Goal: Task Accomplishment & Management: Manage account settings

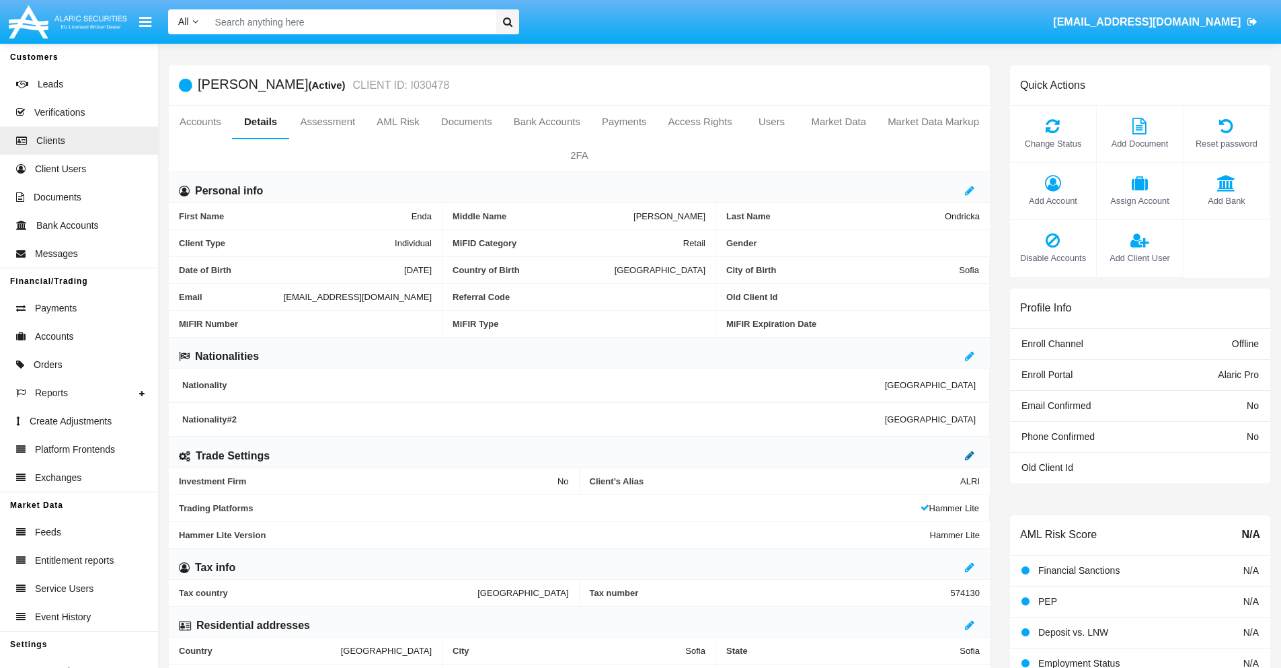
click at [969, 455] on icon at bounding box center [969, 455] width 9 height 11
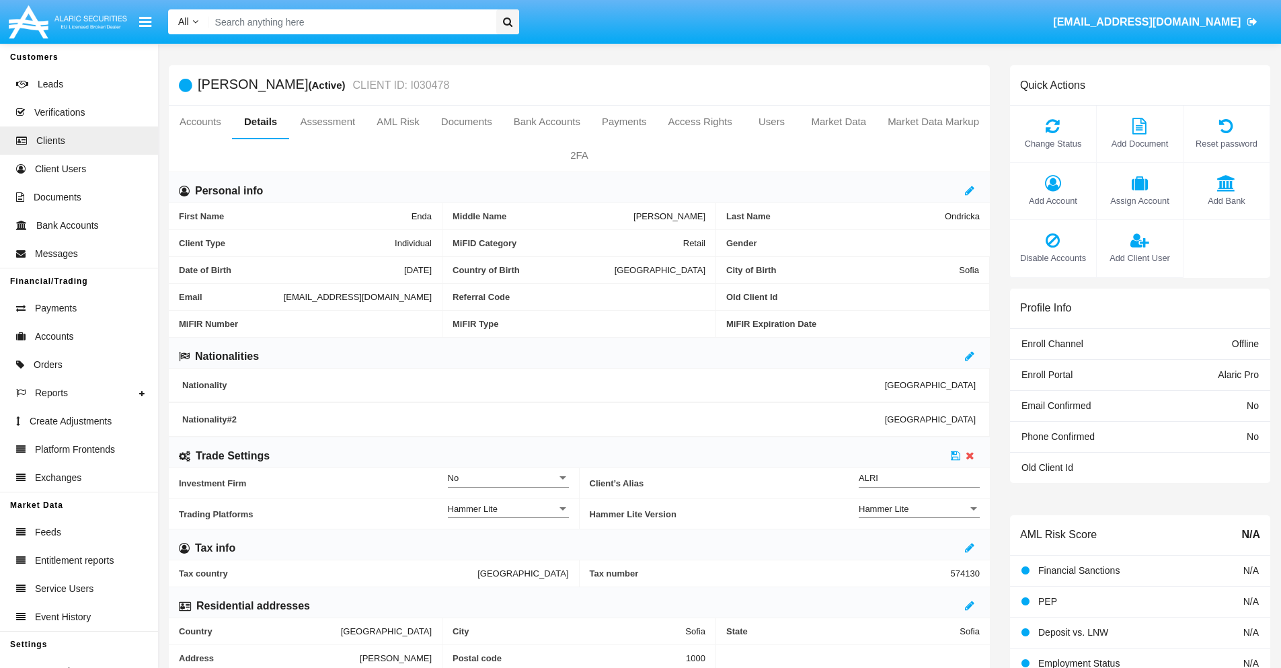
click at [919, 508] on div "Hammer Lite" at bounding box center [912, 508] width 109 height 11
click at [919, 516] on span "Hammer Lite Plus" at bounding box center [918, 516] width 121 height 26
click at [955, 455] on icon at bounding box center [955, 455] width 9 height 11
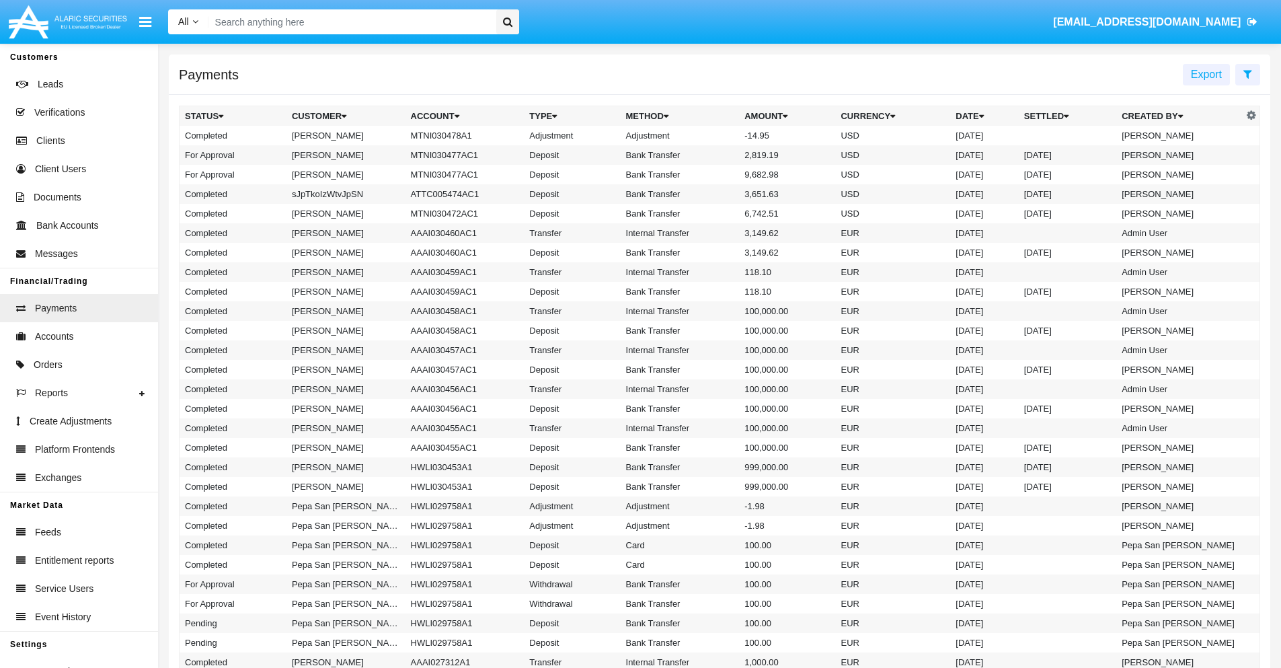
click at [458, 135] on td "MTNI030478A1" at bounding box center [464, 135] width 119 height 19
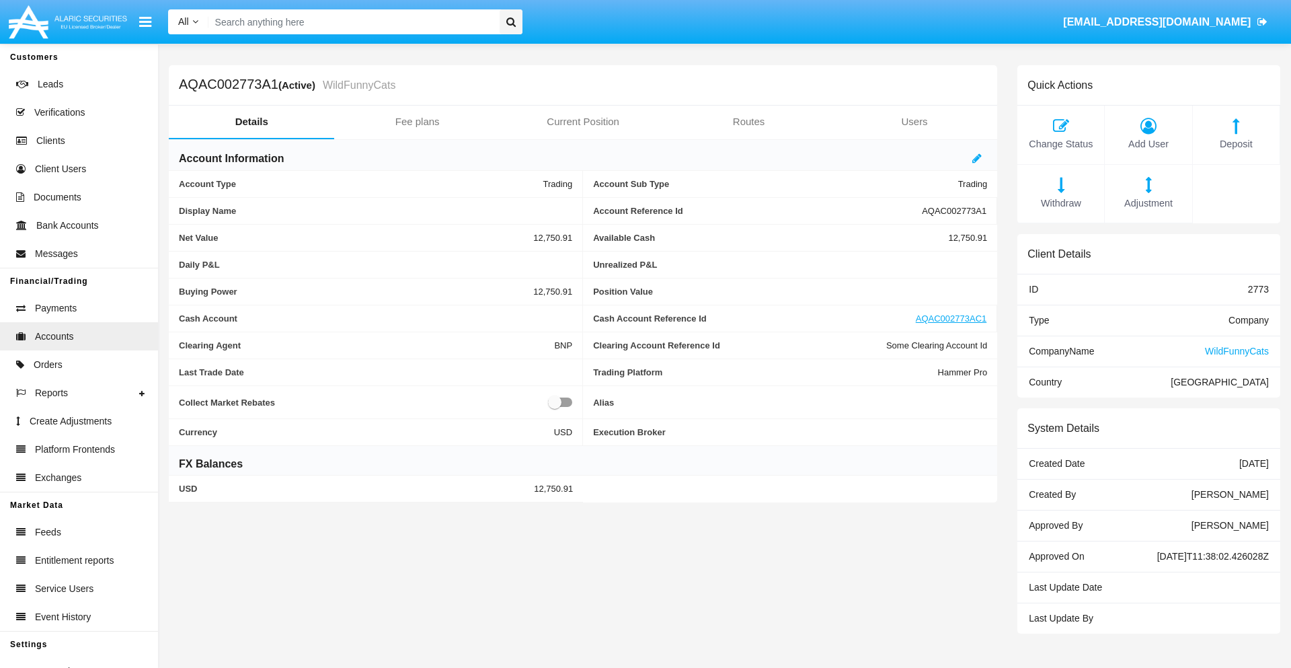
click at [1148, 203] on span "Adjustment" at bounding box center [1147, 203] width 73 height 15
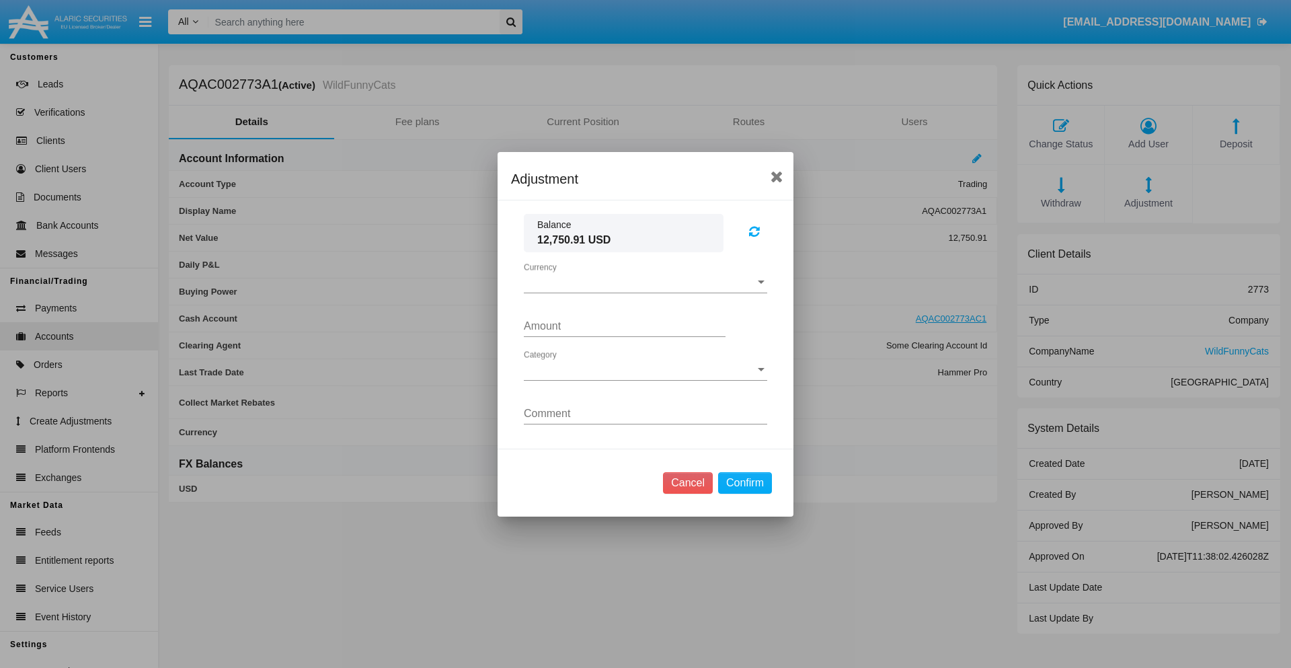
click at [645, 282] on span "Currency" at bounding box center [639, 282] width 231 height 12
click at [645, 292] on span "USD" at bounding box center [635, 292] width 222 height 32
click at [645, 369] on span "Category" at bounding box center [639, 370] width 231 height 12
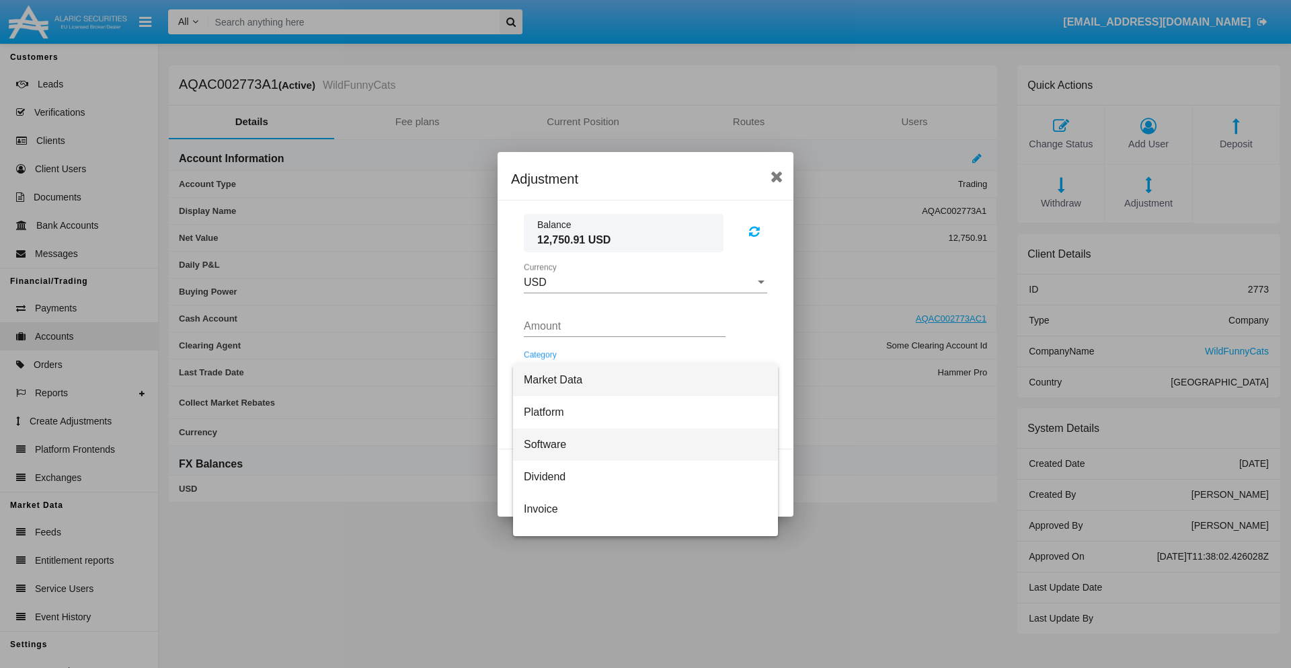
click at [640, 444] on span "Software" at bounding box center [645, 444] width 243 height 32
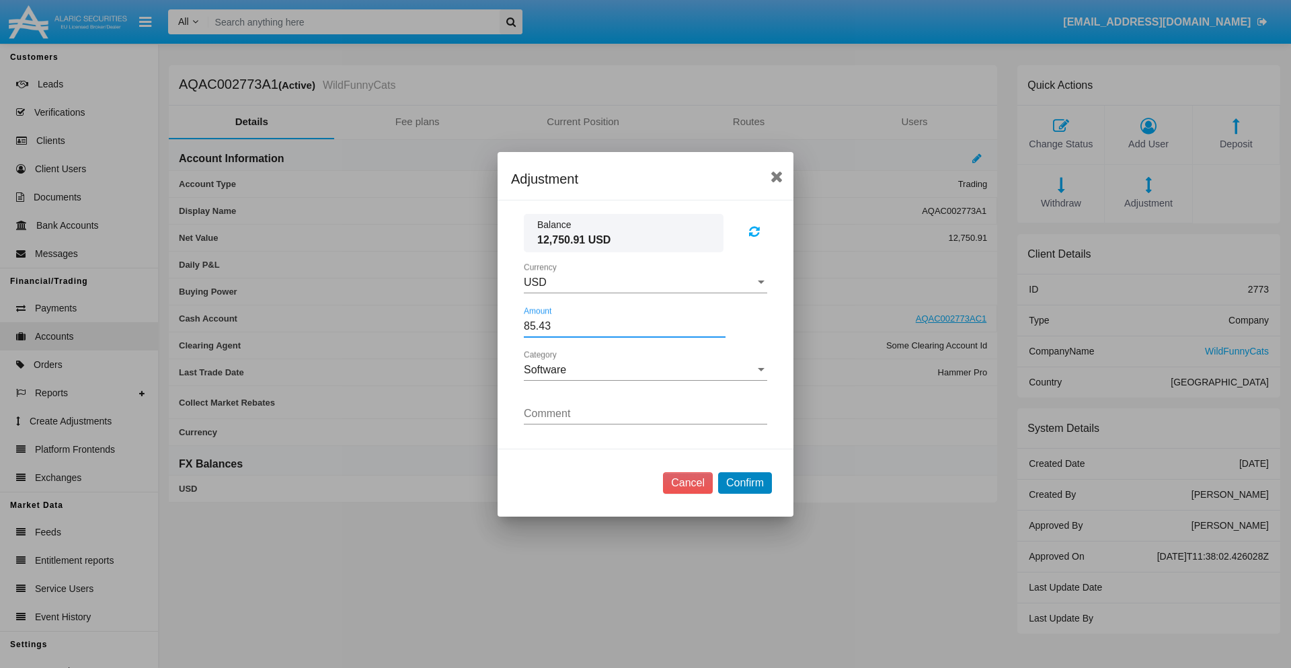
click at [744, 482] on button "Confirm" at bounding box center [745, 483] width 54 height 22
type input "85.4300"
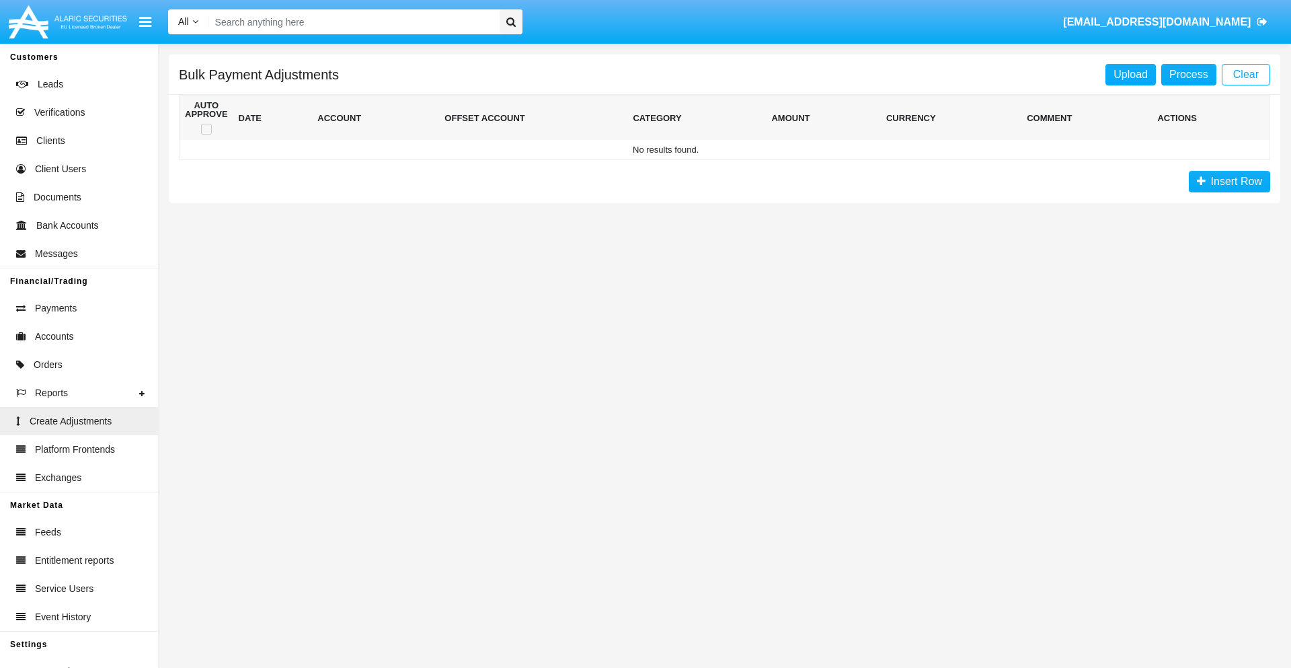
click at [1229, 182] on span "Insert Row" at bounding box center [1233, 180] width 56 height 11
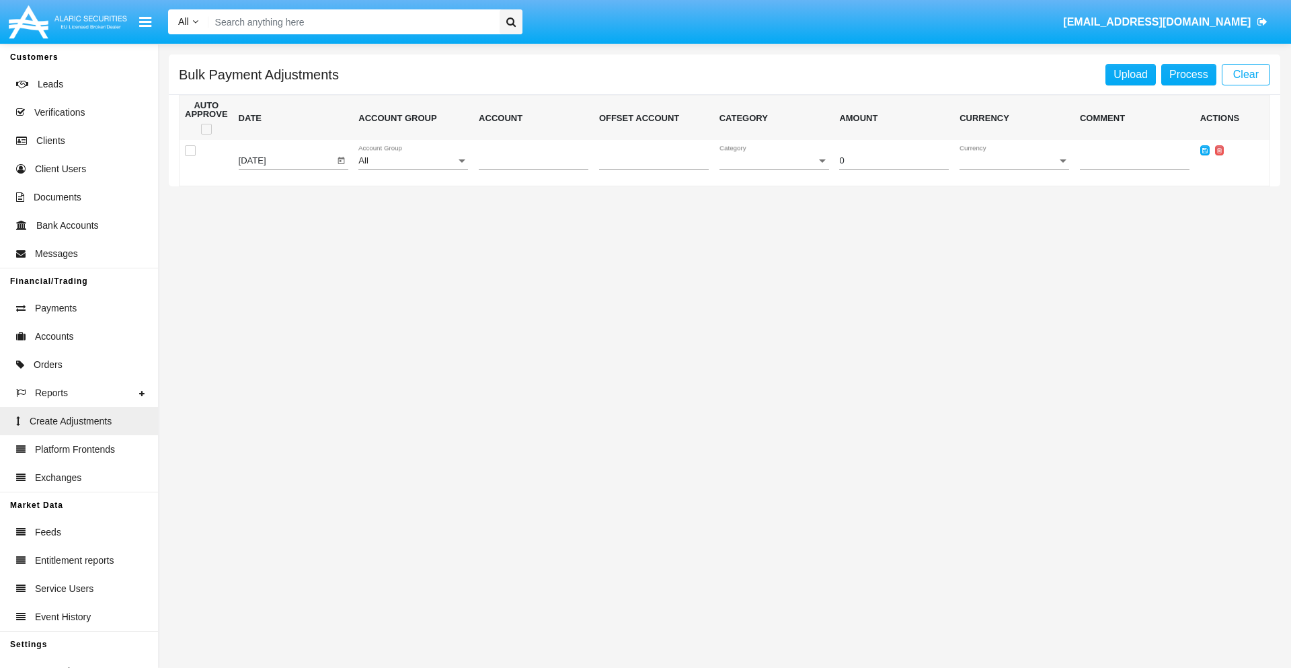
click at [413, 161] on div "All" at bounding box center [406, 161] width 97 height 10
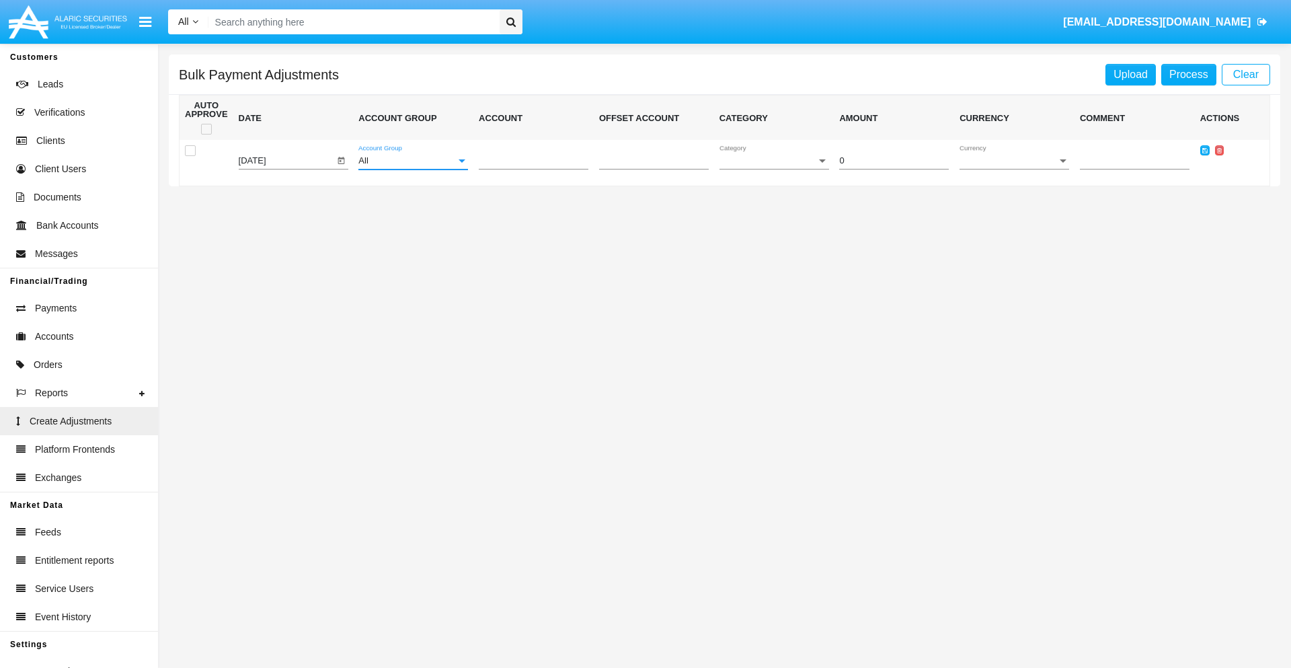
scroll to position [1270, 0]
click at [533, 161] on span "Account" at bounding box center [527, 161] width 97 height 10
click at [528, 221] on span "AQAC002773A2" at bounding box center [523, 221] width 88 height 26
click at [774, 161] on span "Category" at bounding box center [767, 161] width 97 height 10
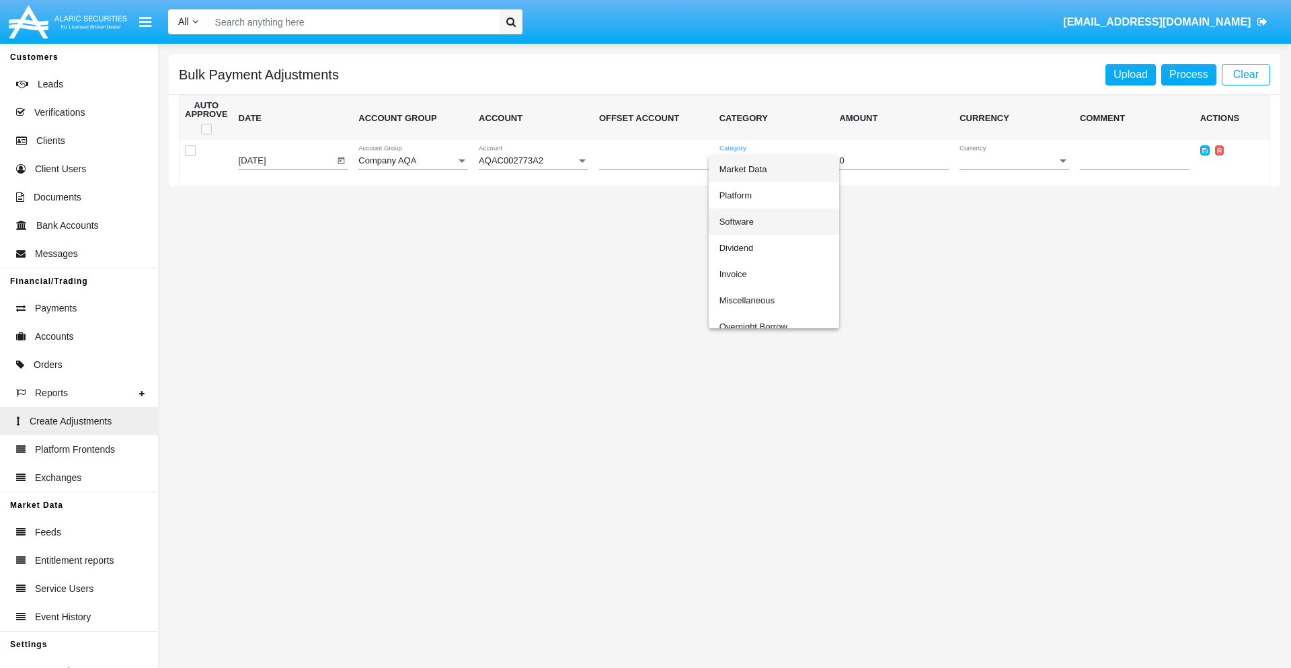
click at [770, 221] on span "Software" at bounding box center [774, 221] width 110 height 26
type input "-71.51"
click at [1014, 161] on span "Currency" at bounding box center [1007, 161] width 97 height 10
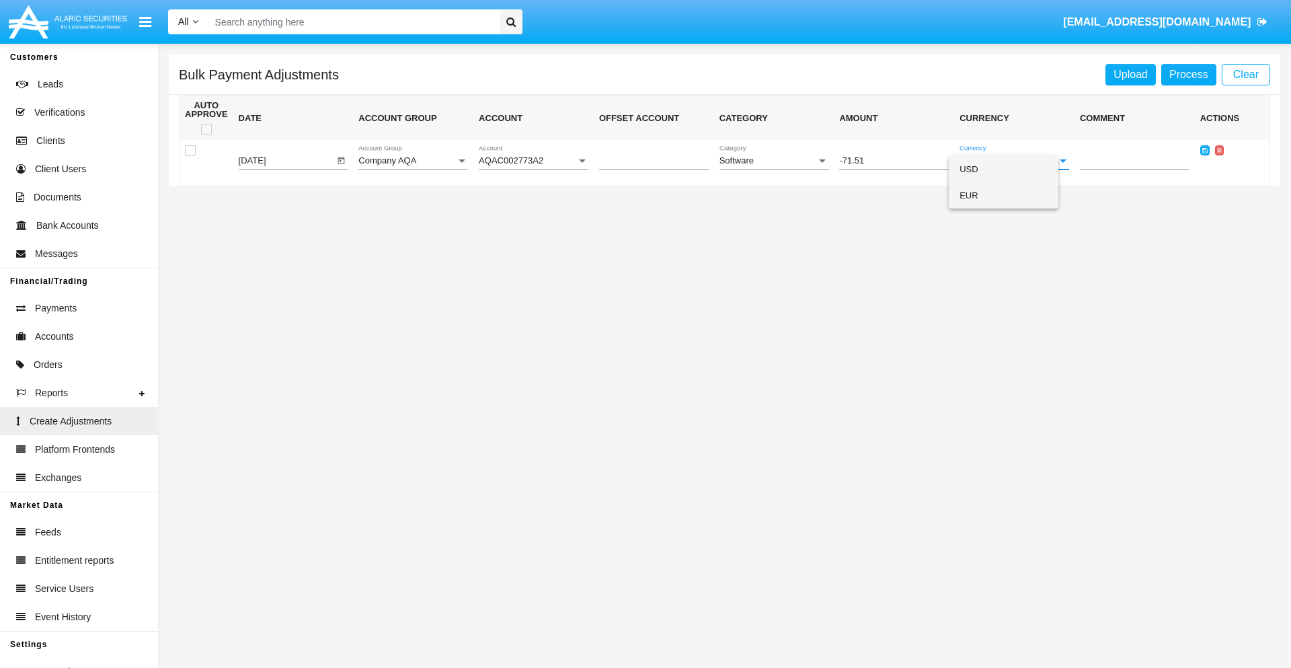
click at [1014, 195] on span "EUR" at bounding box center [1003, 195] width 88 height 26
click at [1204, 150] on icon at bounding box center [1204, 150] width 5 height 6
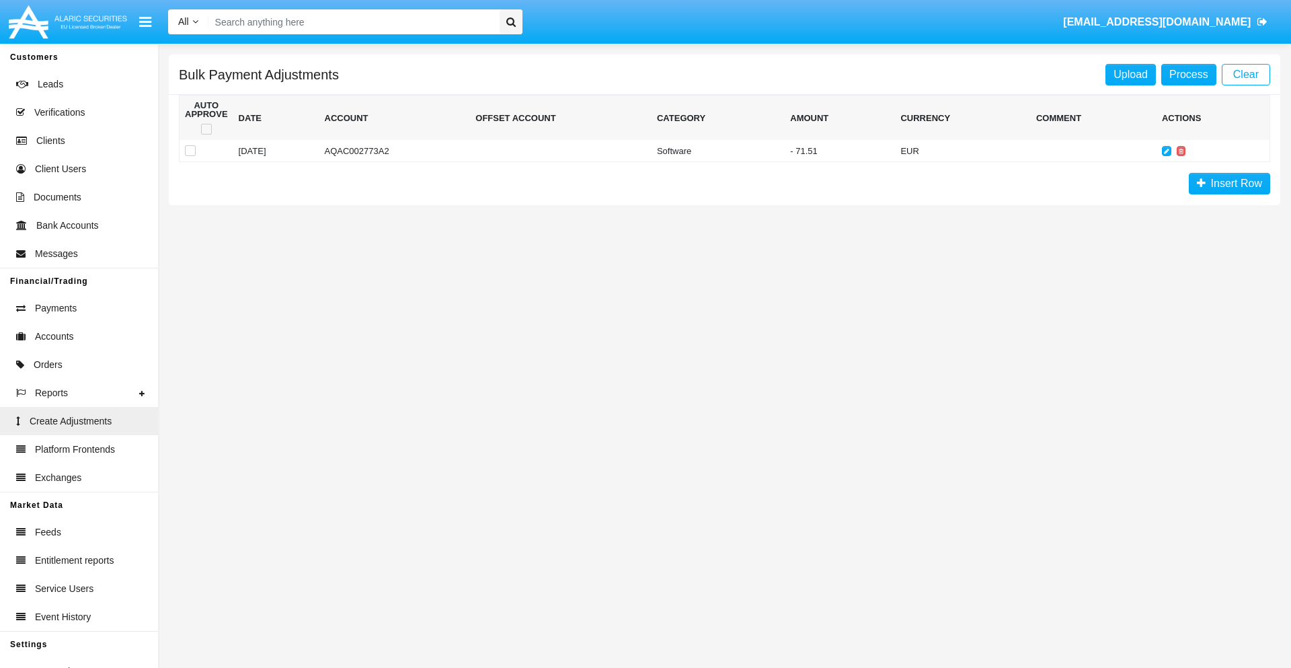
click at [206, 129] on span at bounding box center [206, 129] width 11 height 11
click at [206, 134] on input "checkbox" at bounding box center [206, 134] width 1 height 1
checkbox input "true"
click at [1188, 74] on link "Process" at bounding box center [1188, 75] width 55 height 22
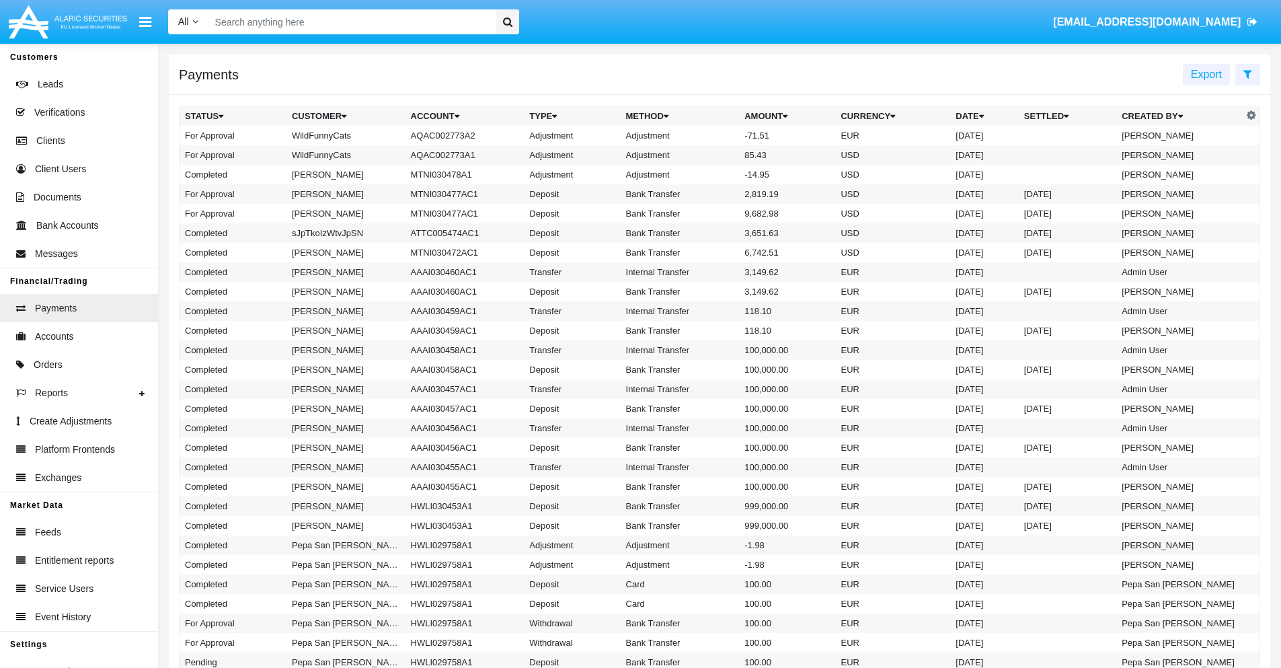
click at [719, 135] on td "Adjustment" at bounding box center [679, 135] width 119 height 19
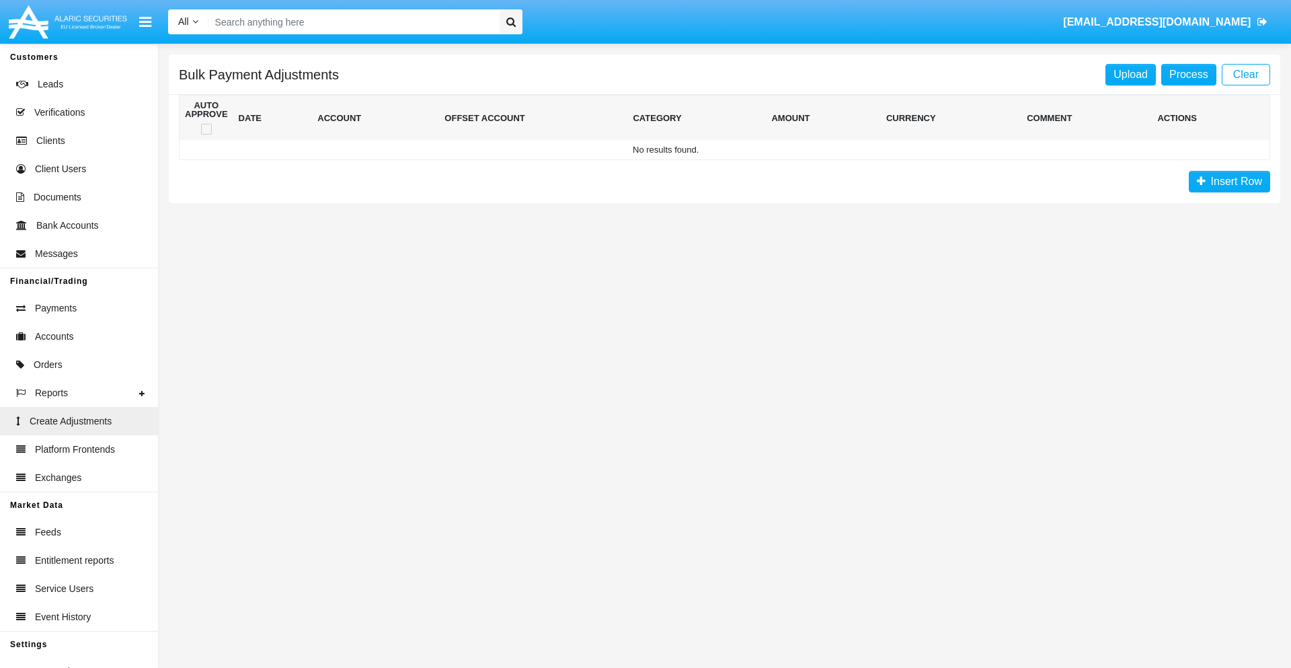
click at [1229, 182] on span "Insert Row" at bounding box center [1233, 180] width 56 height 11
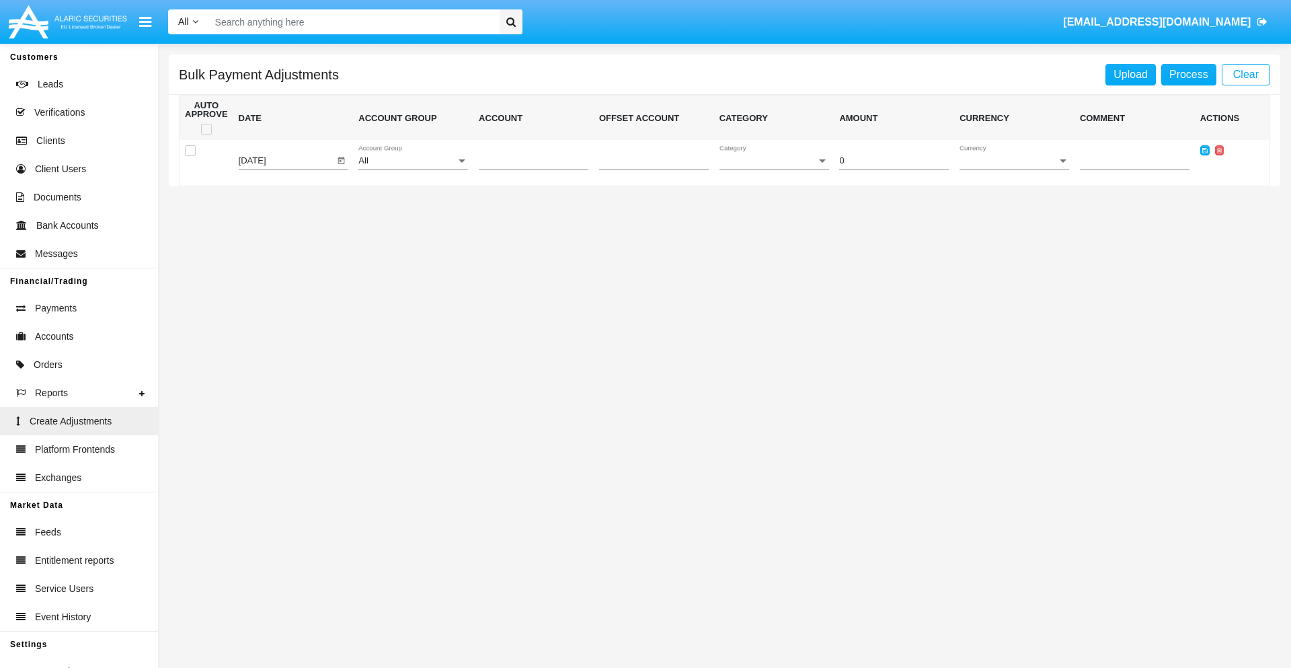
click at [413, 161] on div "All" at bounding box center [406, 161] width 97 height 10
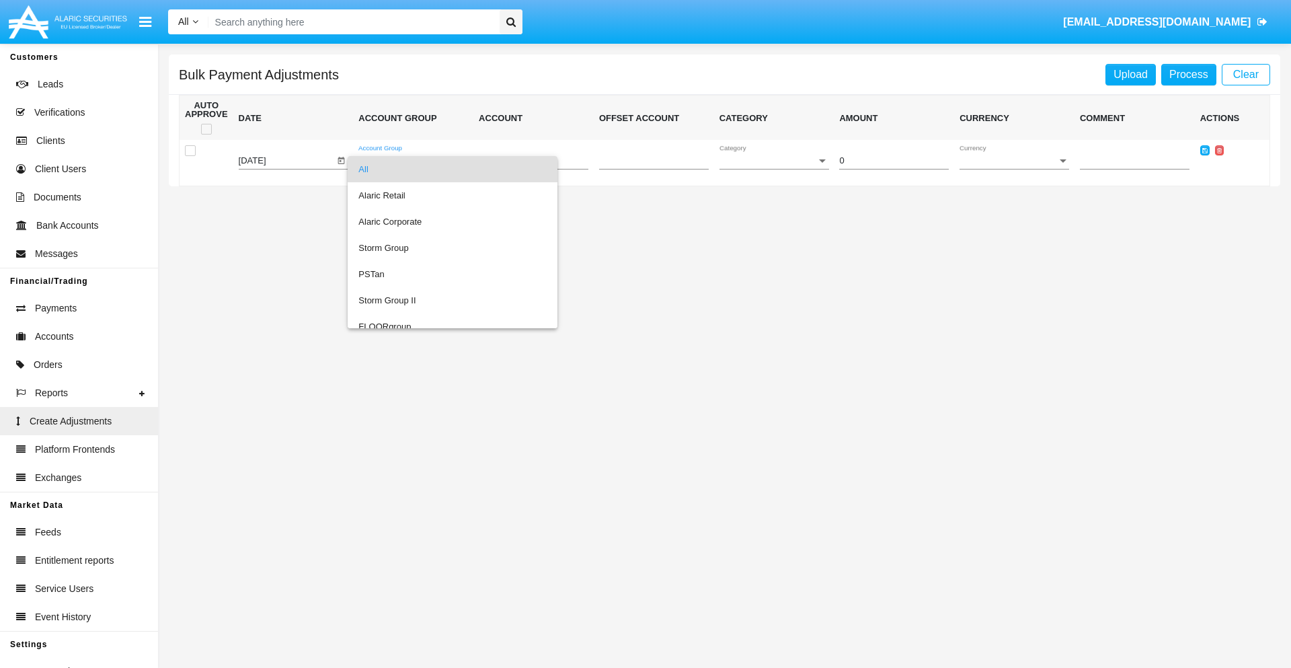
scroll to position [1270, 0]
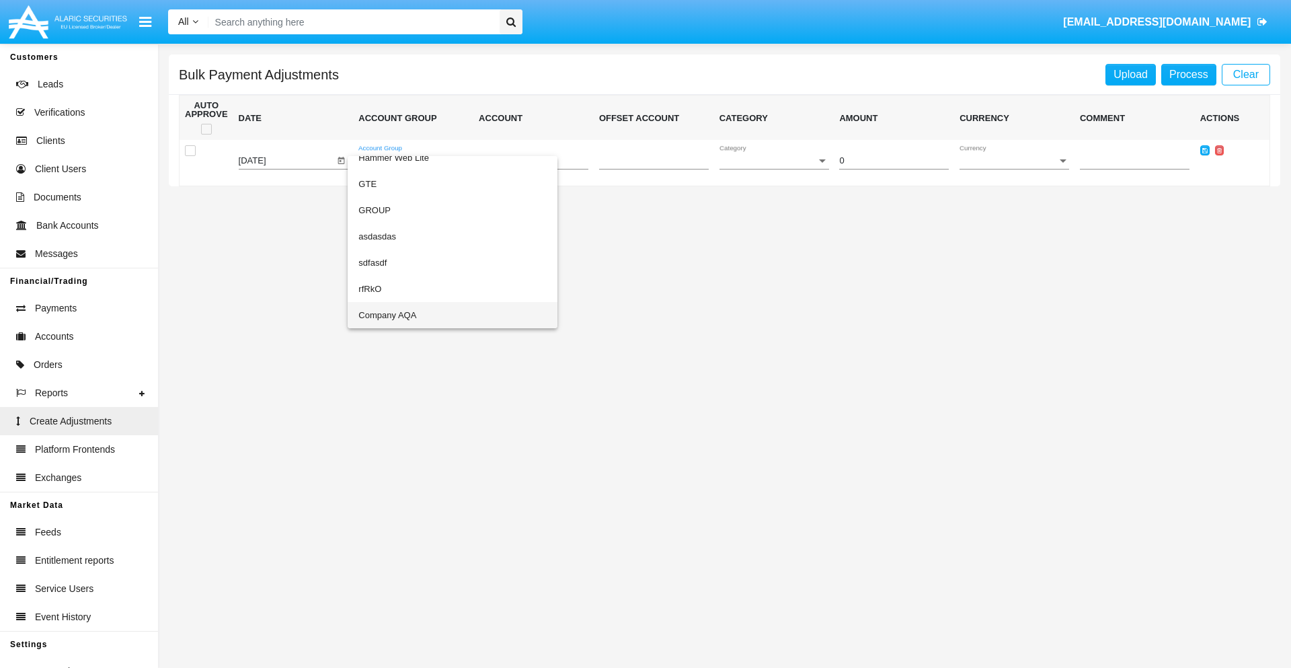
click at [425, 315] on span "Company AQA" at bounding box center [452, 315] width 188 height 26
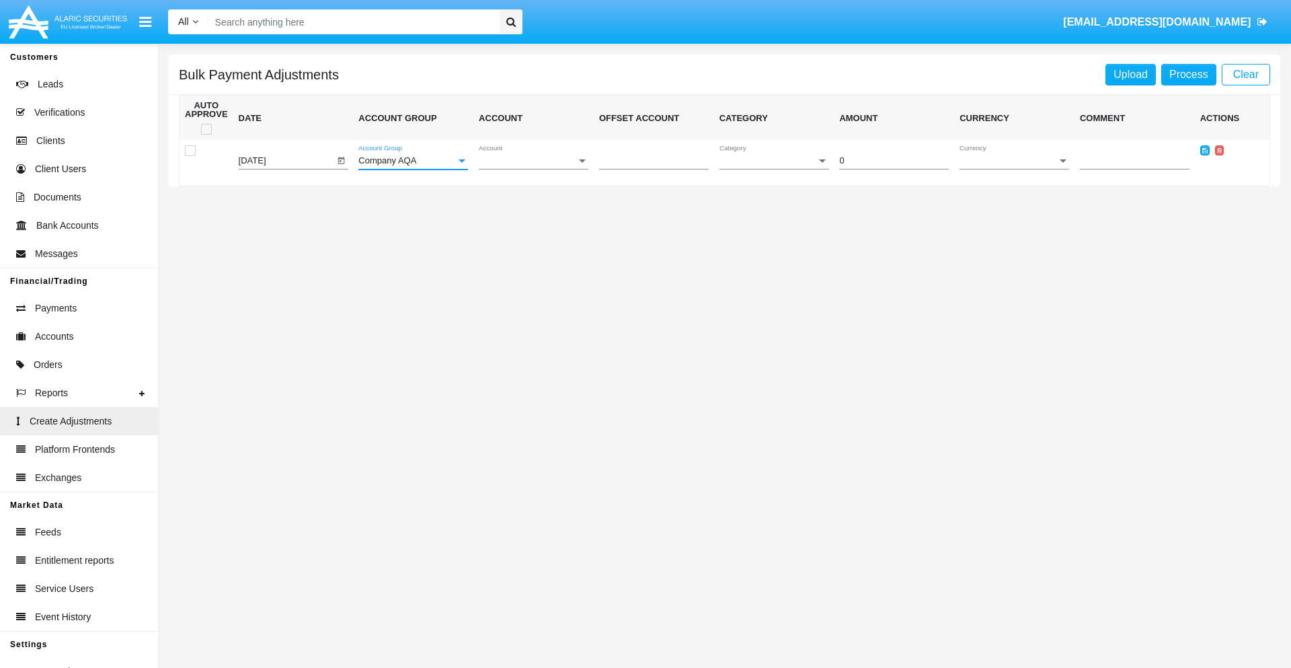
click at [533, 161] on span "Account" at bounding box center [527, 161] width 97 height 10
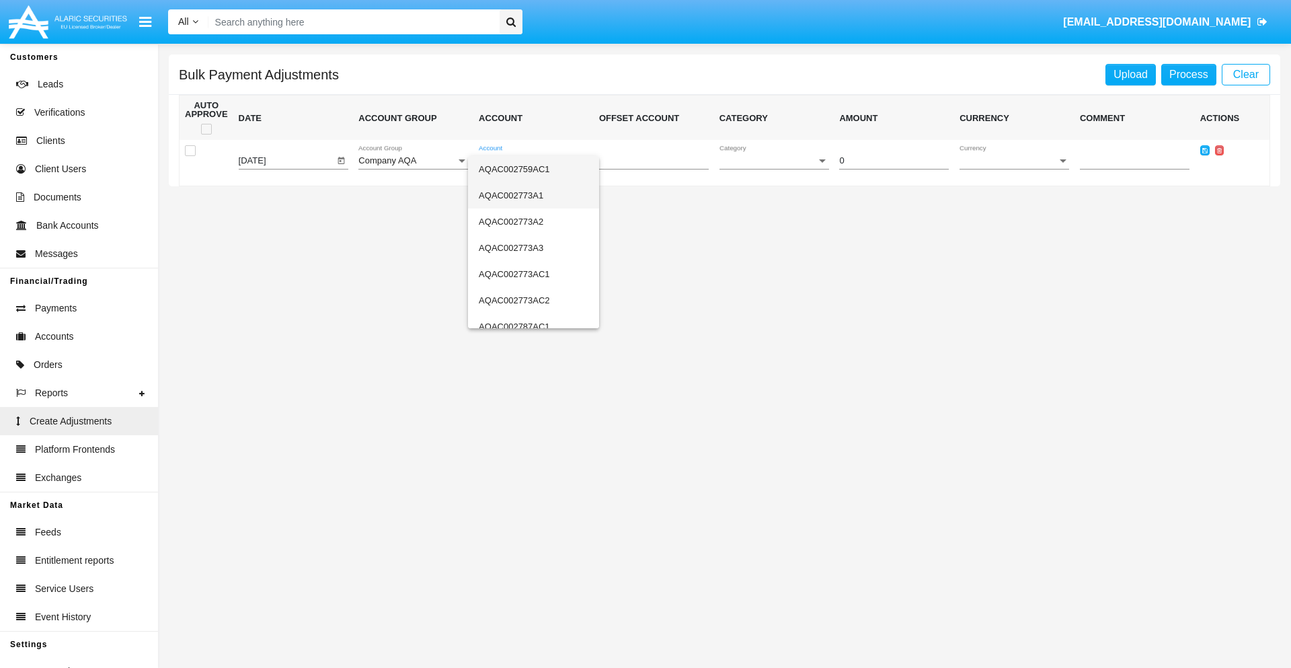
click at [528, 195] on span "AQAC002773A1" at bounding box center [534, 195] width 110 height 26
click at [774, 161] on span "Category" at bounding box center [767, 161] width 97 height 10
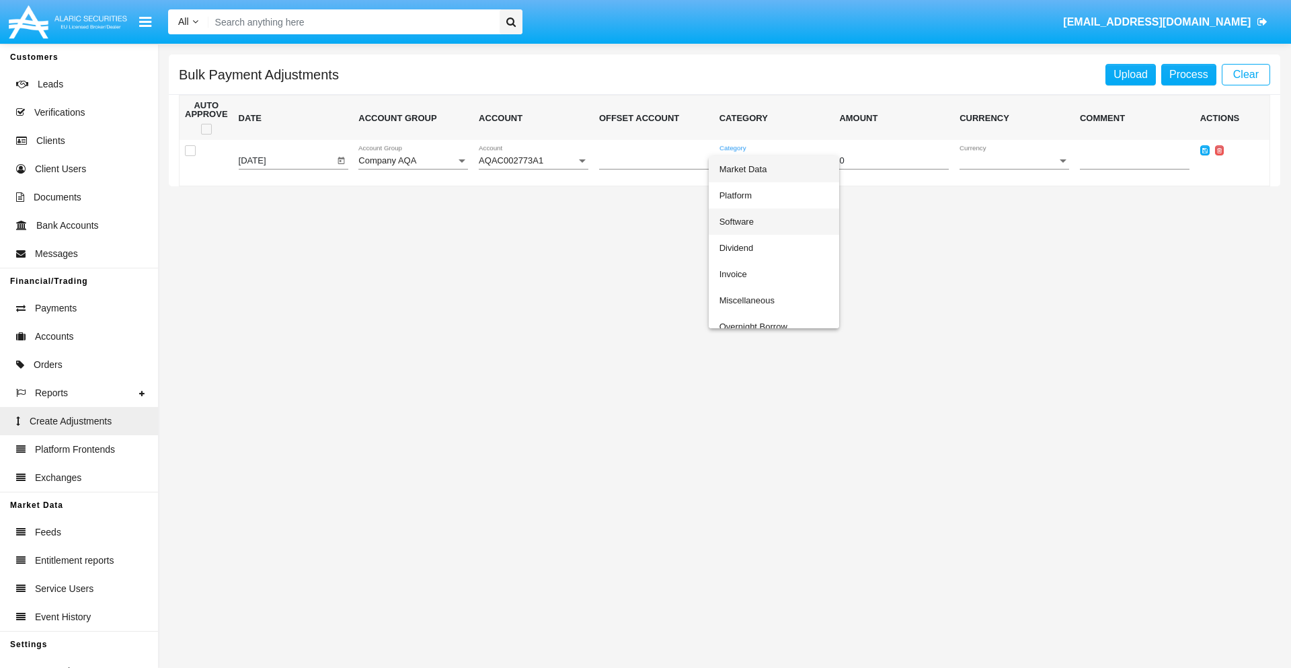
click at [770, 221] on span "Software" at bounding box center [774, 221] width 110 height 26
type input "-98.62"
click at [1014, 161] on span "Currency" at bounding box center [1007, 161] width 97 height 10
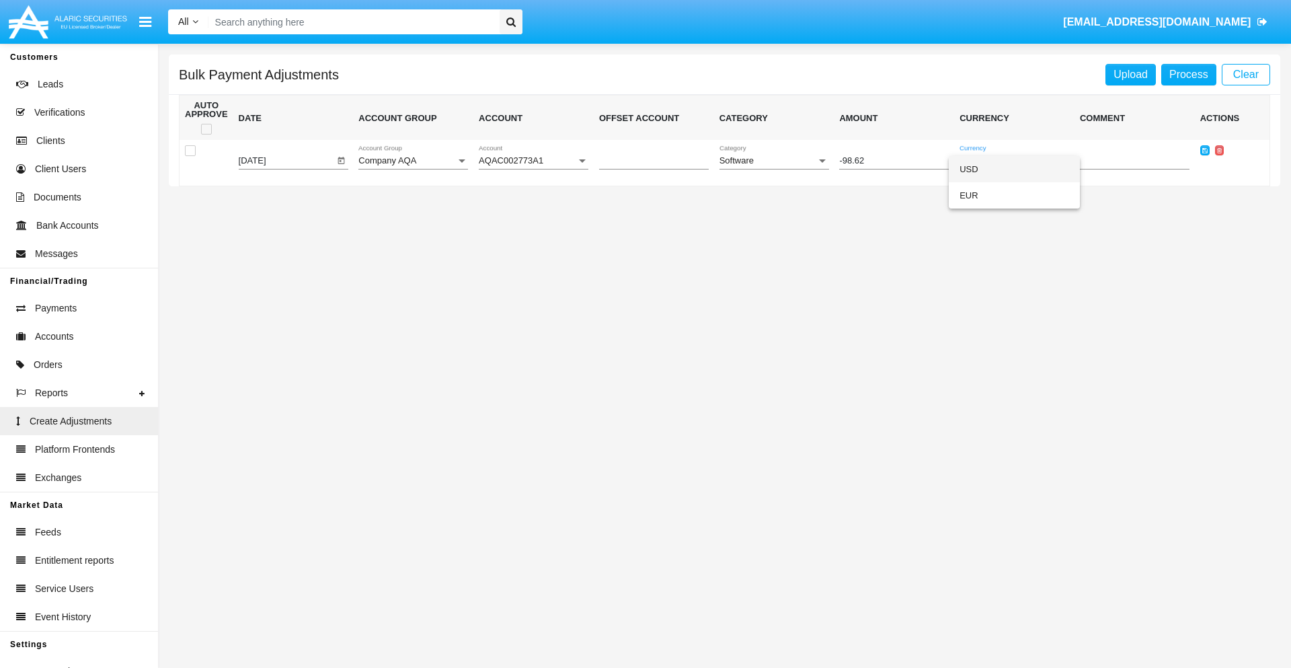
click at [1014, 169] on span "USD" at bounding box center [1014, 169] width 110 height 26
click at [1204, 150] on icon at bounding box center [1204, 150] width 5 height 6
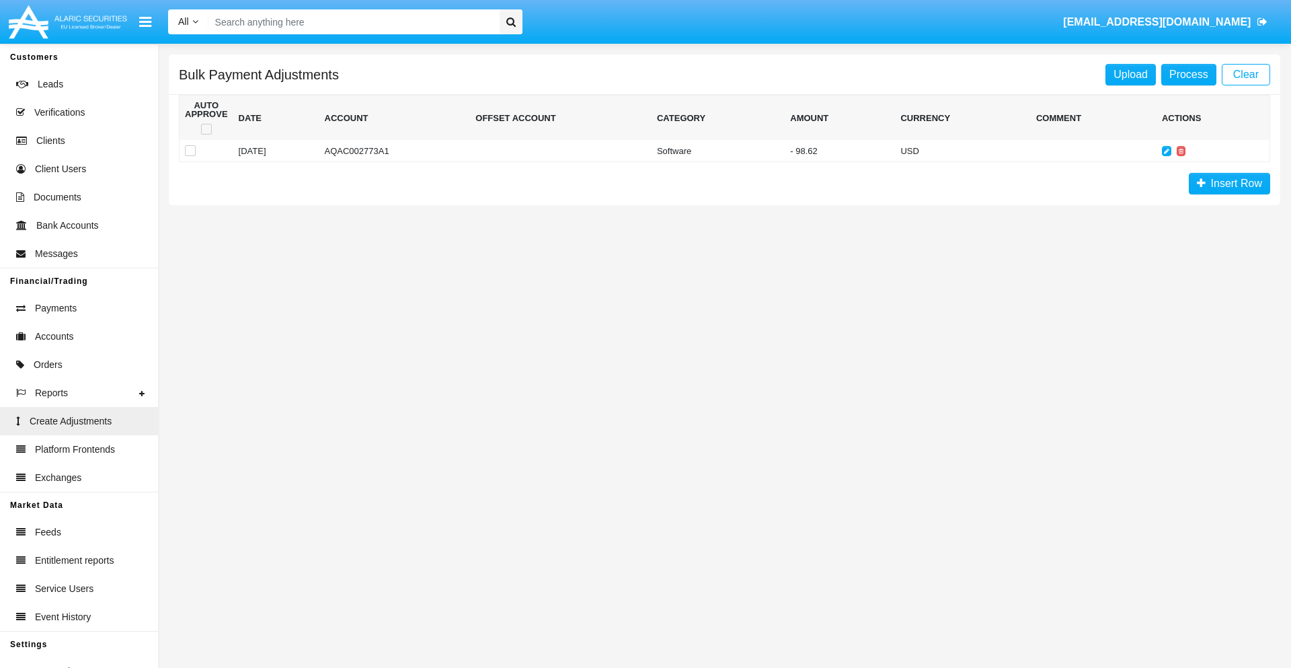
click at [206, 129] on span at bounding box center [206, 129] width 11 height 11
click at [206, 134] on input "checkbox" at bounding box center [206, 134] width 1 height 1
checkbox input "true"
click at [1188, 74] on link "Process" at bounding box center [1188, 75] width 55 height 22
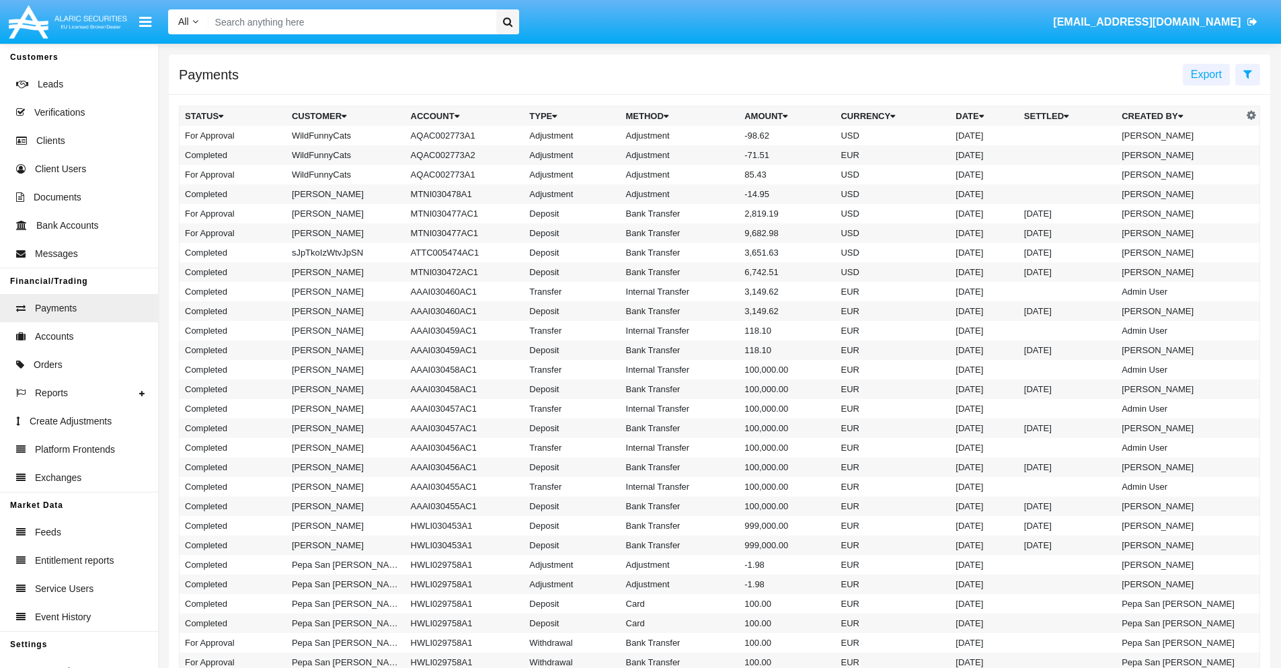
click at [719, 135] on td "Adjustment" at bounding box center [679, 135] width 119 height 19
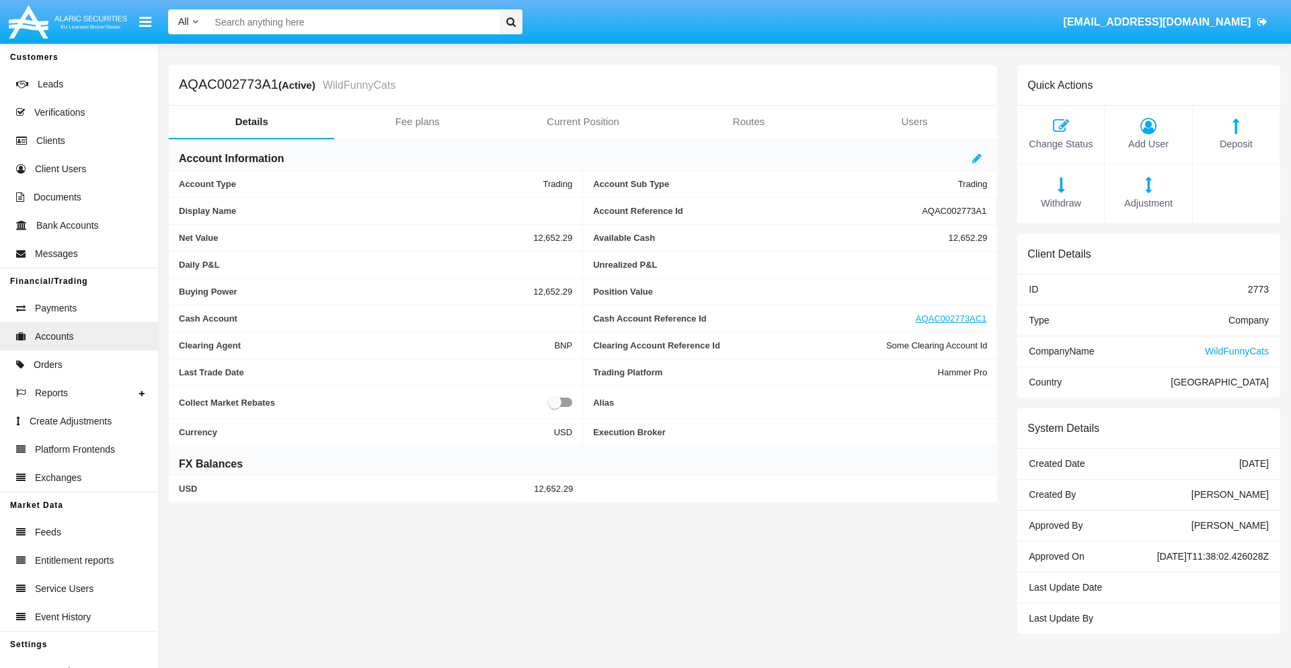
click at [1236, 144] on span "Deposit" at bounding box center [1235, 144] width 73 height 15
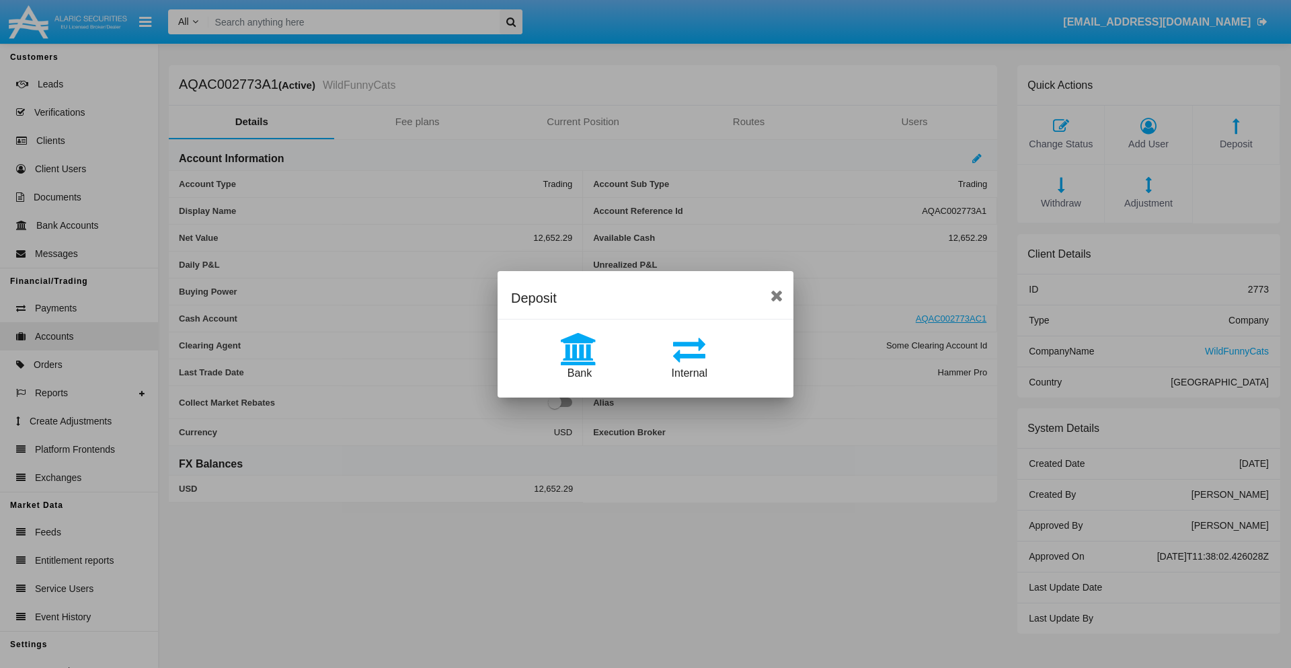
click at [579, 372] on span "Bank" at bounding box center [579, 372] width 24 height 11
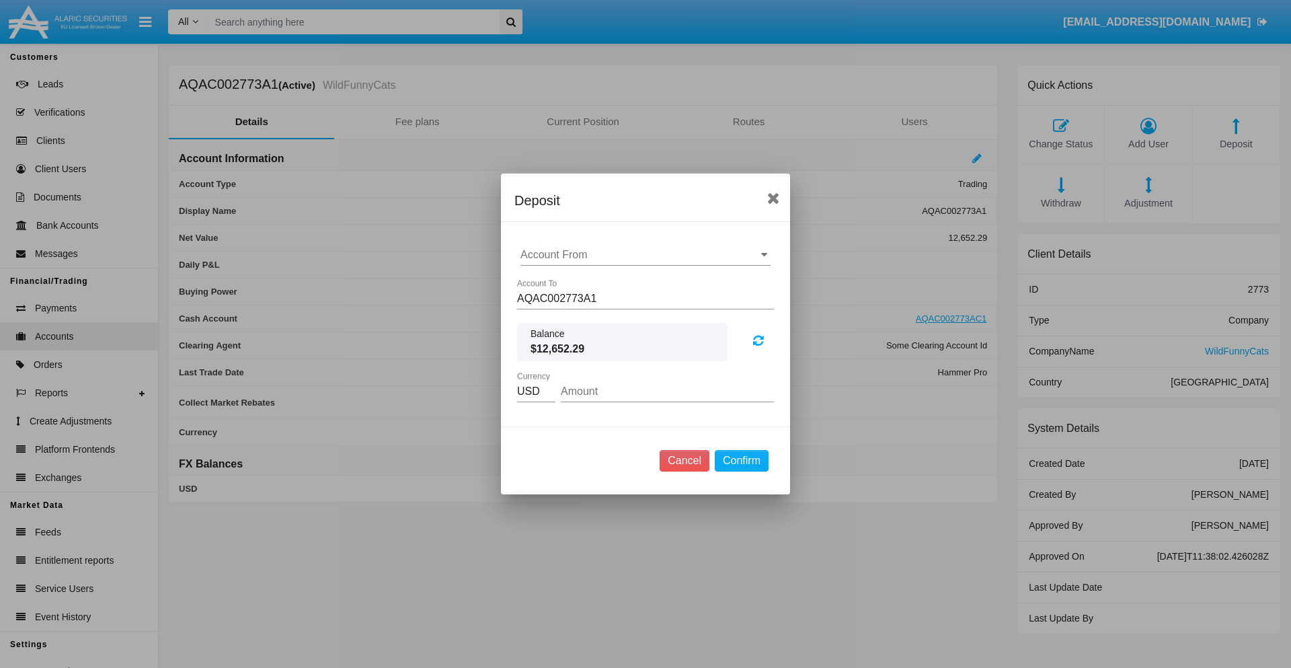
click at [645, 255] on input "Account From" at bounding box center [645, 255] width 250 height 12
click at [549, 281] on span "ACDC" at bounding box center [549, 281] width 30 height 11
type input "ACDC"
type input "20.49"
click at [741, 460] on button "Confirm" at bounding box center [742, 461] width 54 height 22
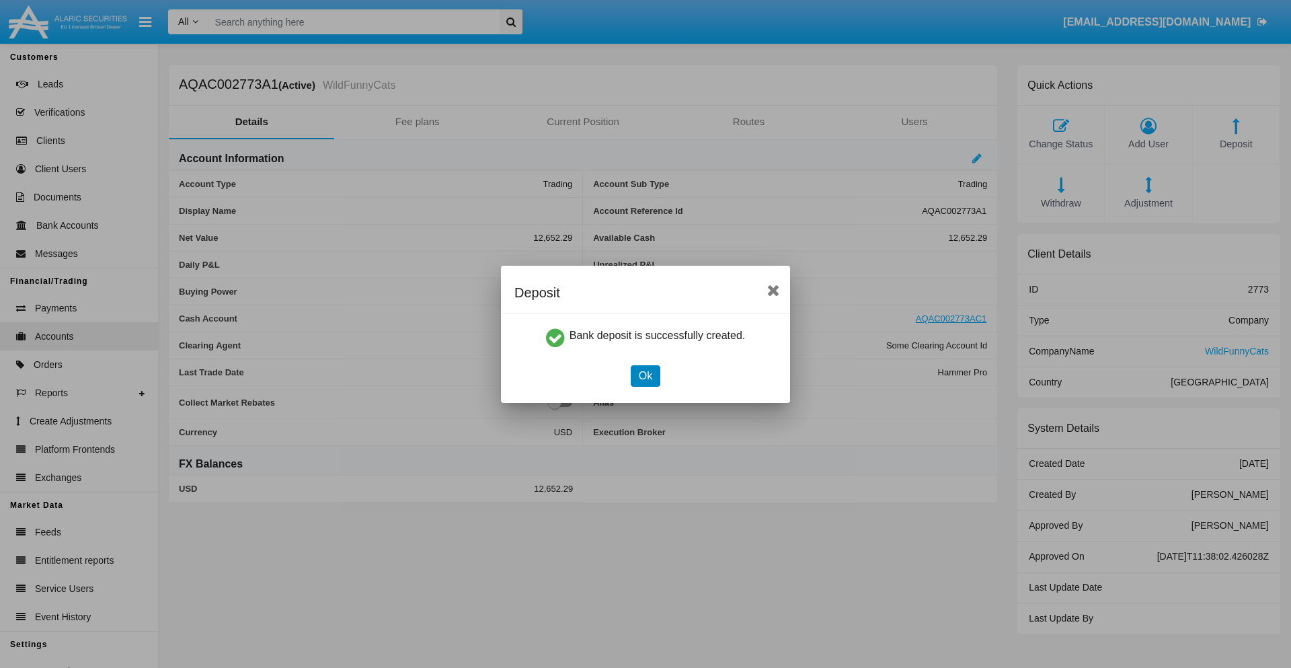
click at [645, 375] on button "Ok" at bounding box center [646, 376] width 30 height 22
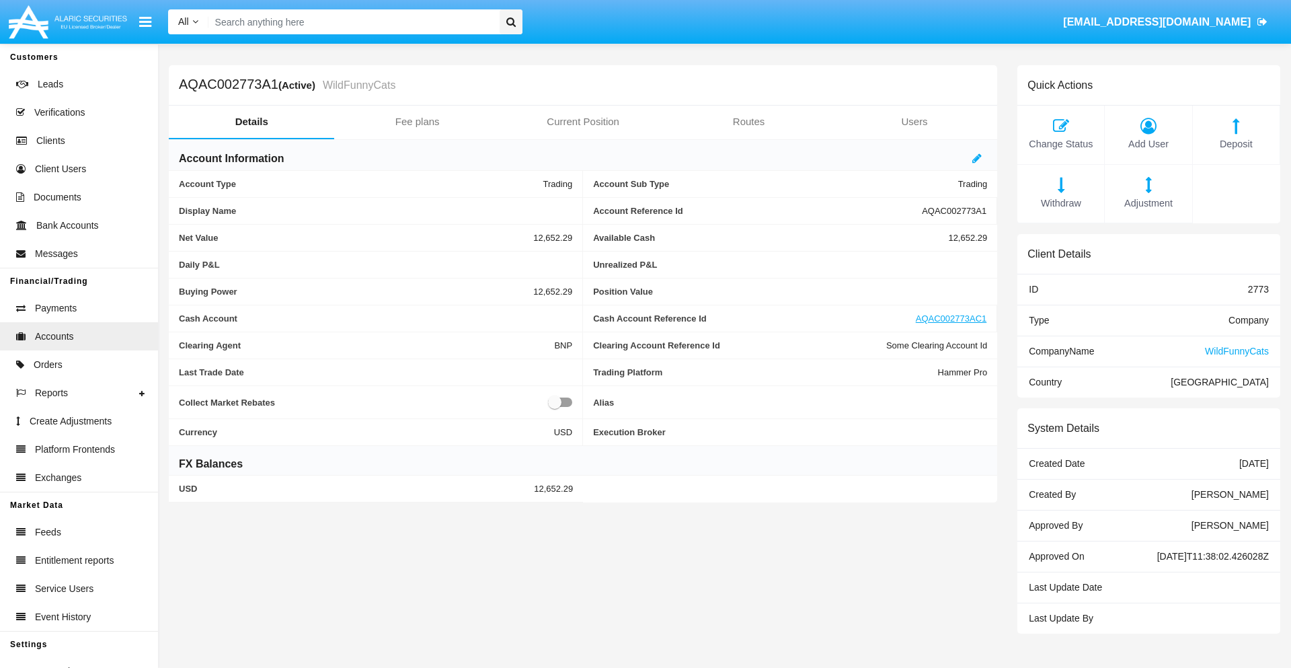
click at [1236, 144] on span "Deposit" at bounding box center [1235, 144] width 73 height 15
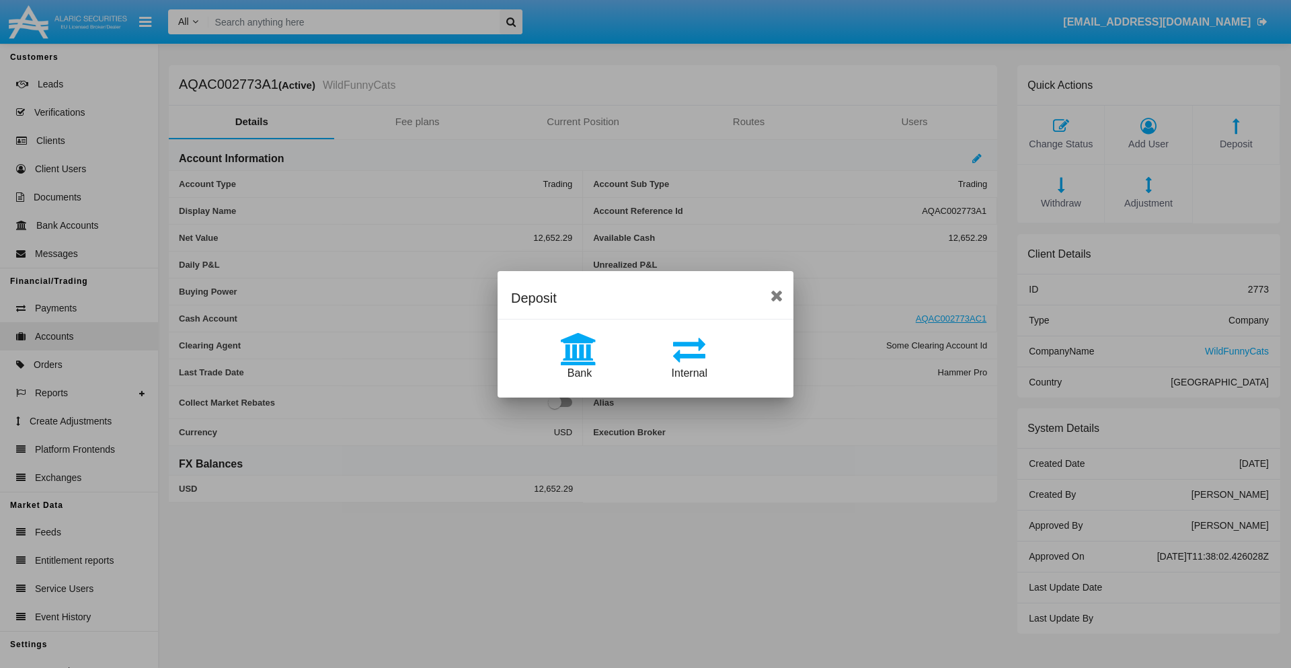
click at [689, 372] on span "Internal" at bounding box center [690, 372] width 36 height 11
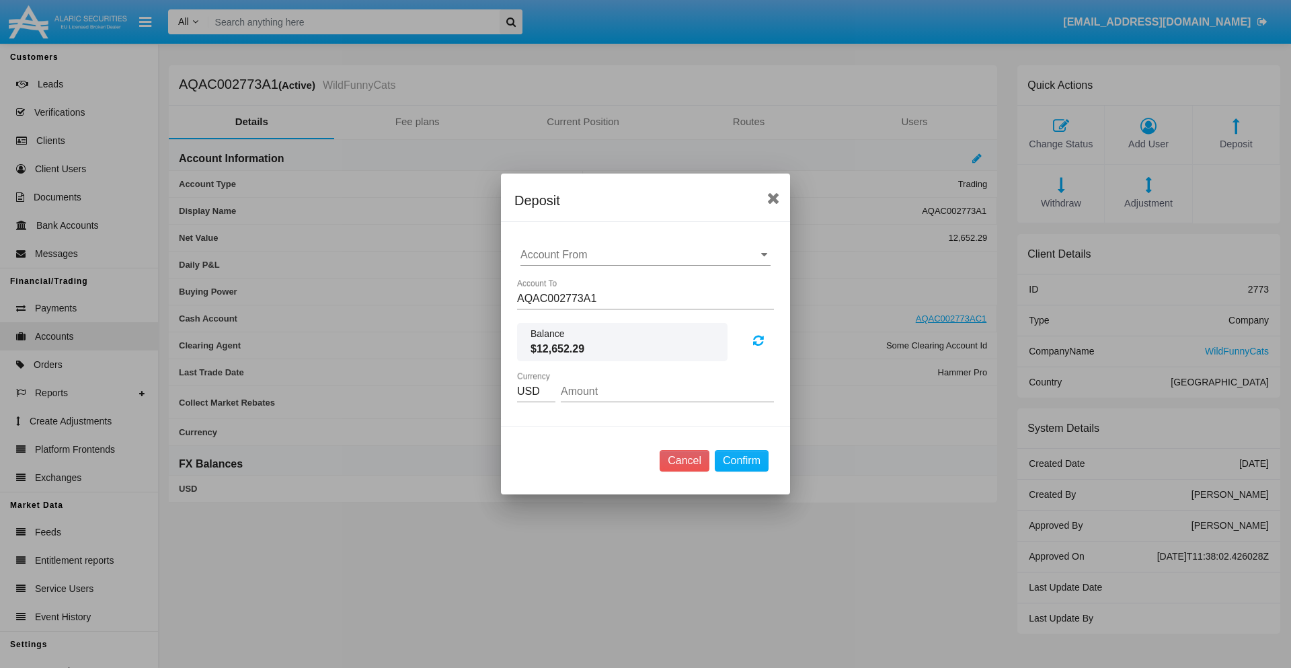
click at [645, 255] on input "Account From" at bounding box center [645, 255] width 250 height 12
click at [577, 313] on span "AQAC002773AC1" at bounding box center [577, 313] width 87 height 11
type input "AQAC002773AC1"
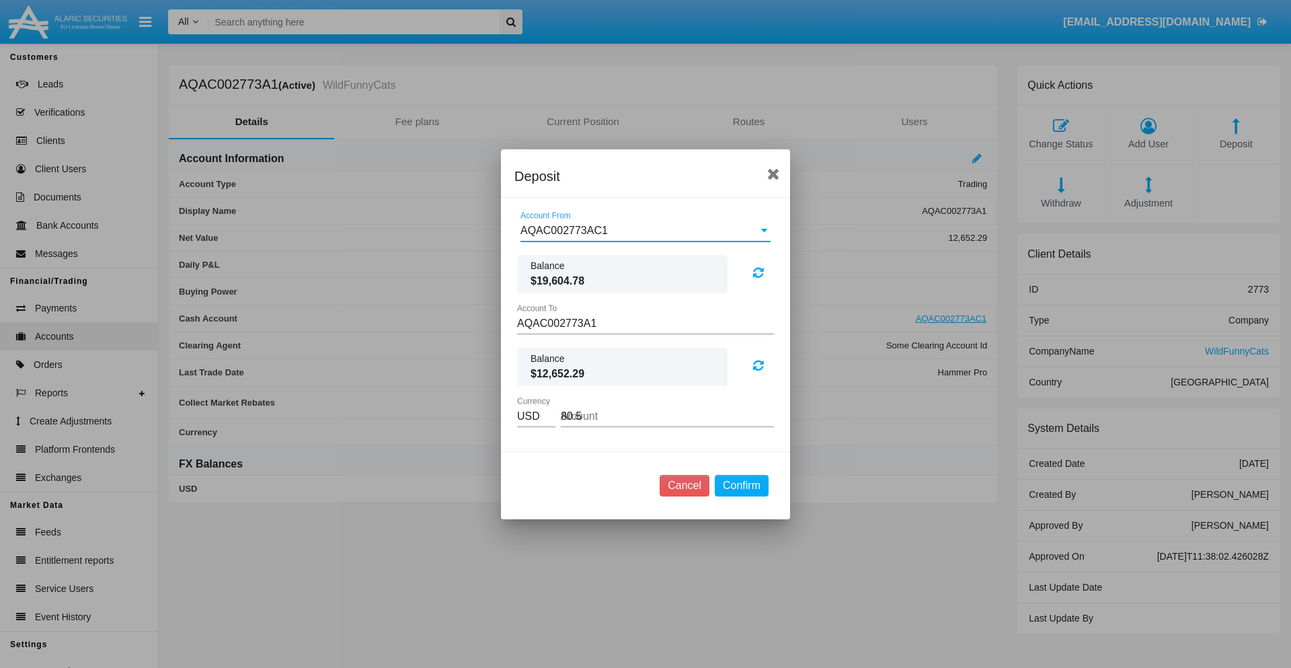
type input "80.59"
click at [741, 485] on button "Confirm" at bounding box center [742, 486] width 54 height 22
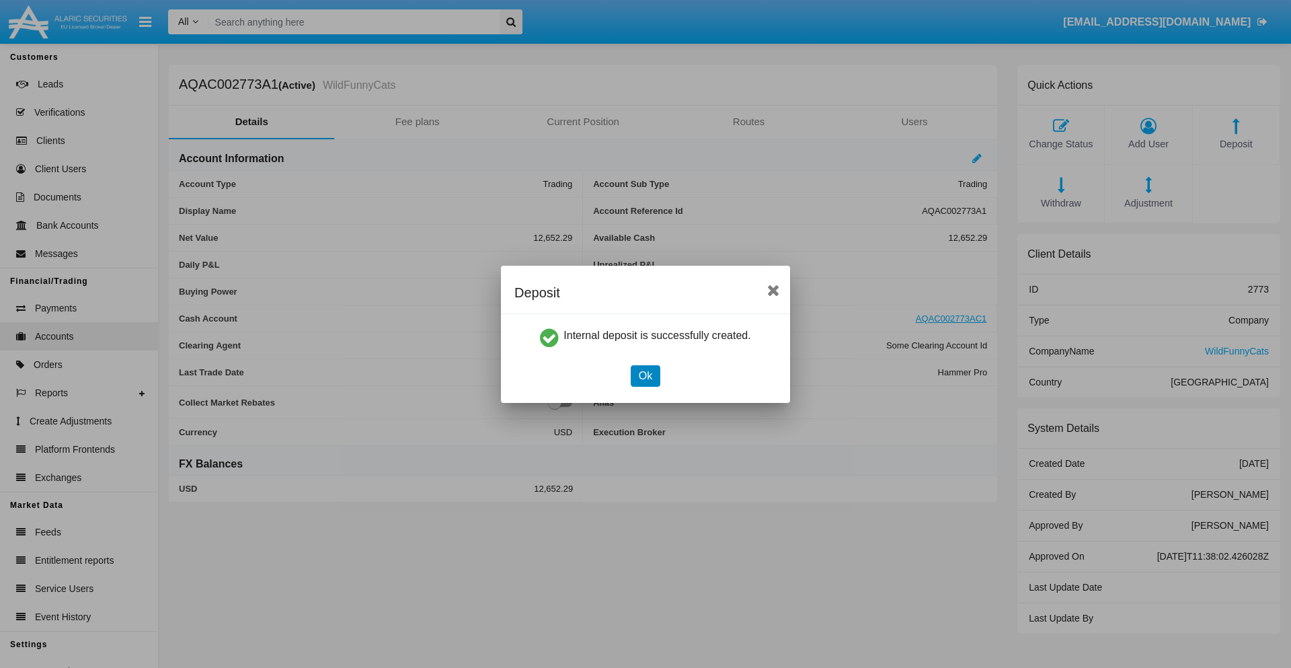
click at [645, 375] on button "Ok" at bounding box center [646, 376] width 30 height 22
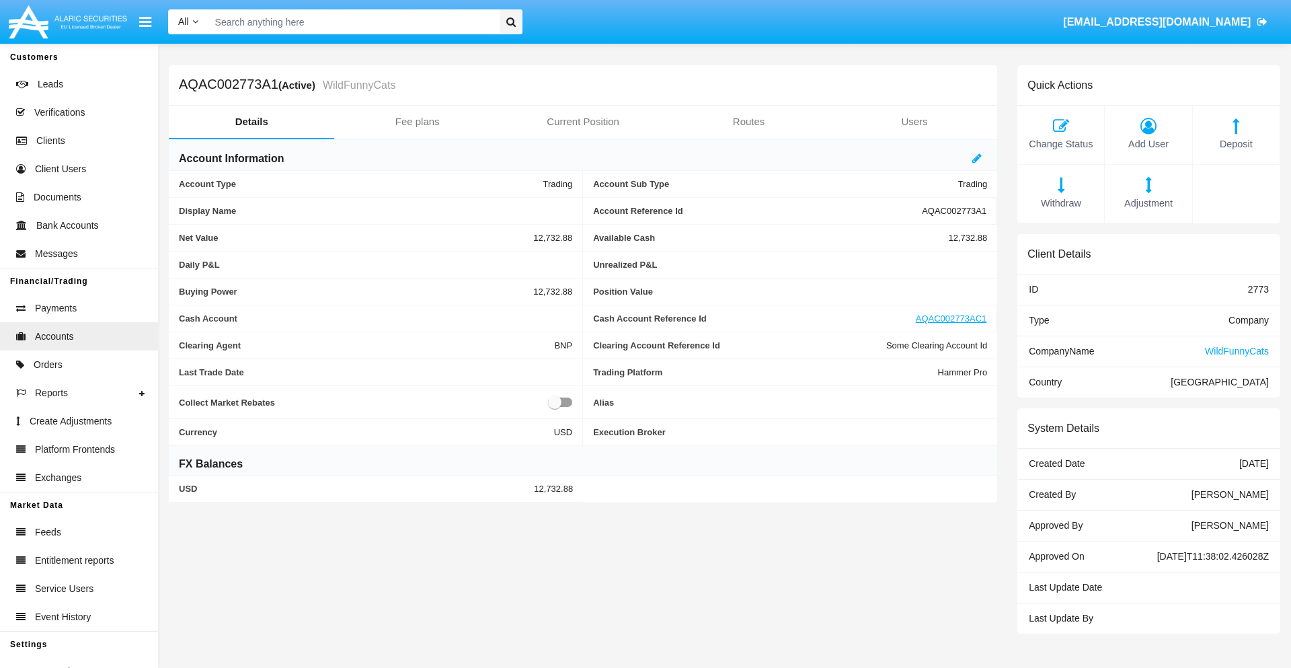
click at [1060, 203] on span "Withdraw" at bounding box center [1060, 203] width 73 height 15
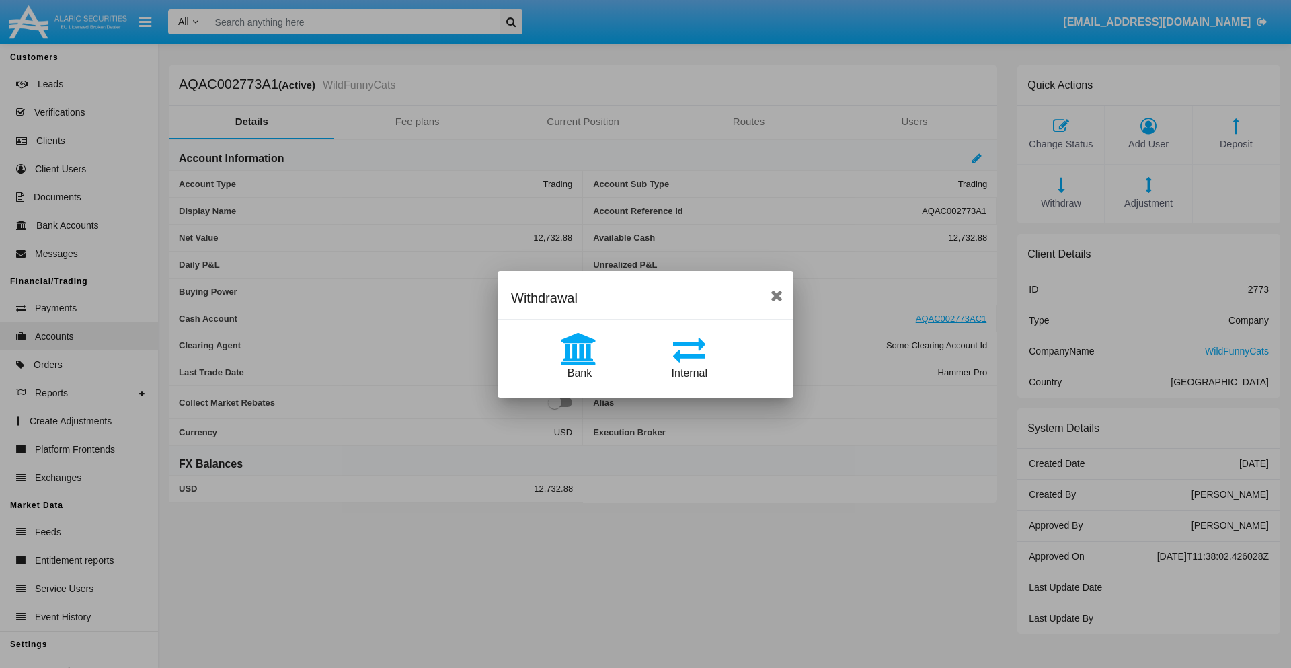
click at [689, 372] on span "Internal" at bounding box center [690, 372] width 36 height 11
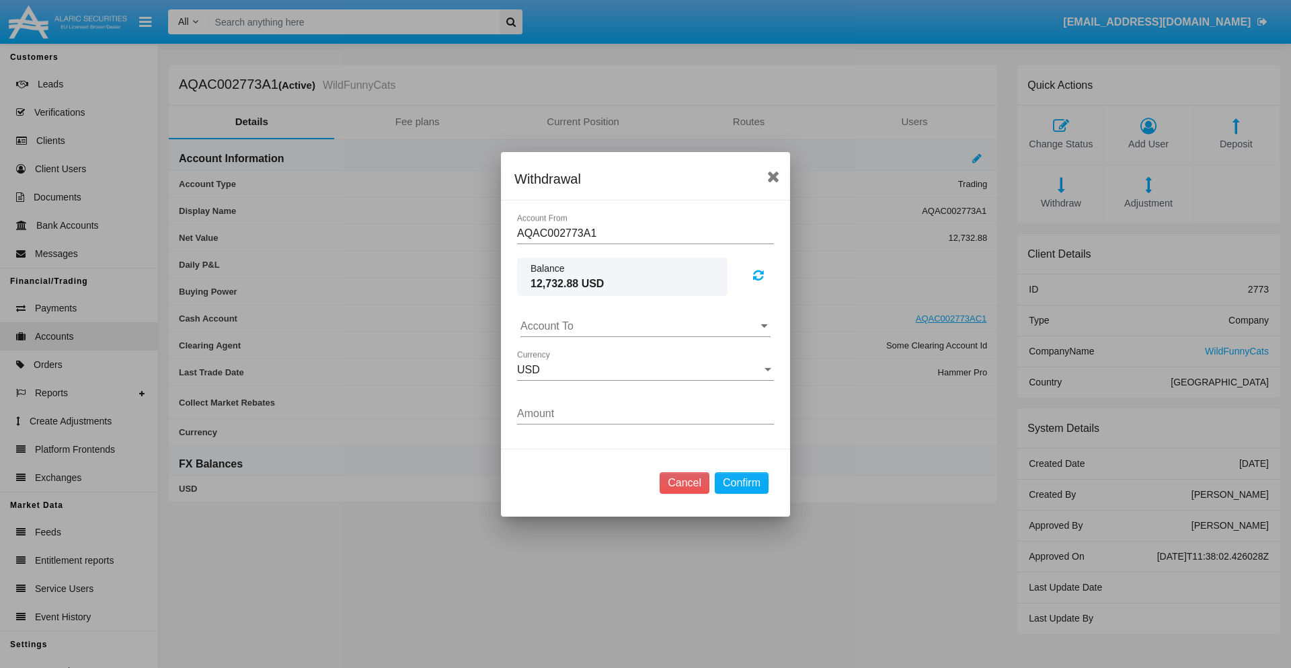
click at [645, 325] on input "Account To" at bounding box center [645, 326] width 250 height 12
click at [577, 385] on span "AQAC002773AC1" at bounding box center [577, 384] width 87 height 11
type input "AQAC002773AC1"
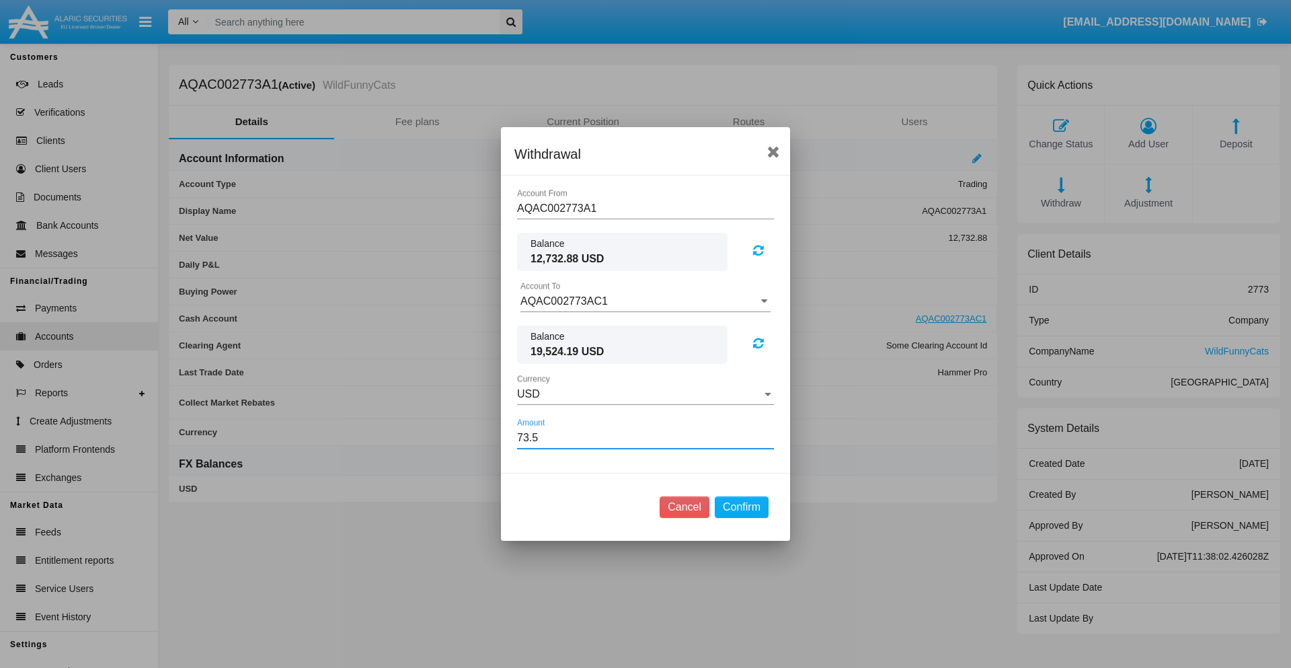
type input "73.59"
click at [741, 507] on button "Confirm" at bounding box center [742, 507] width 54 height 22
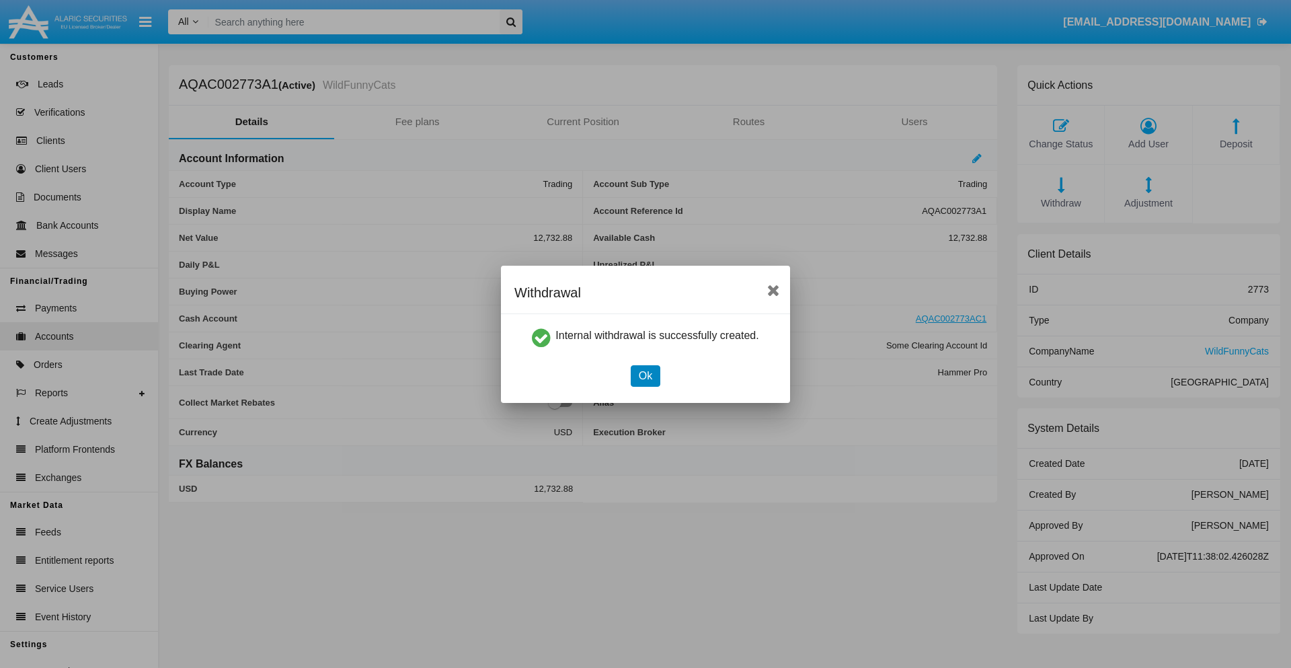
click at [645, 375] on button "Ok" at bounding box center [646, 376] width 30 height 22
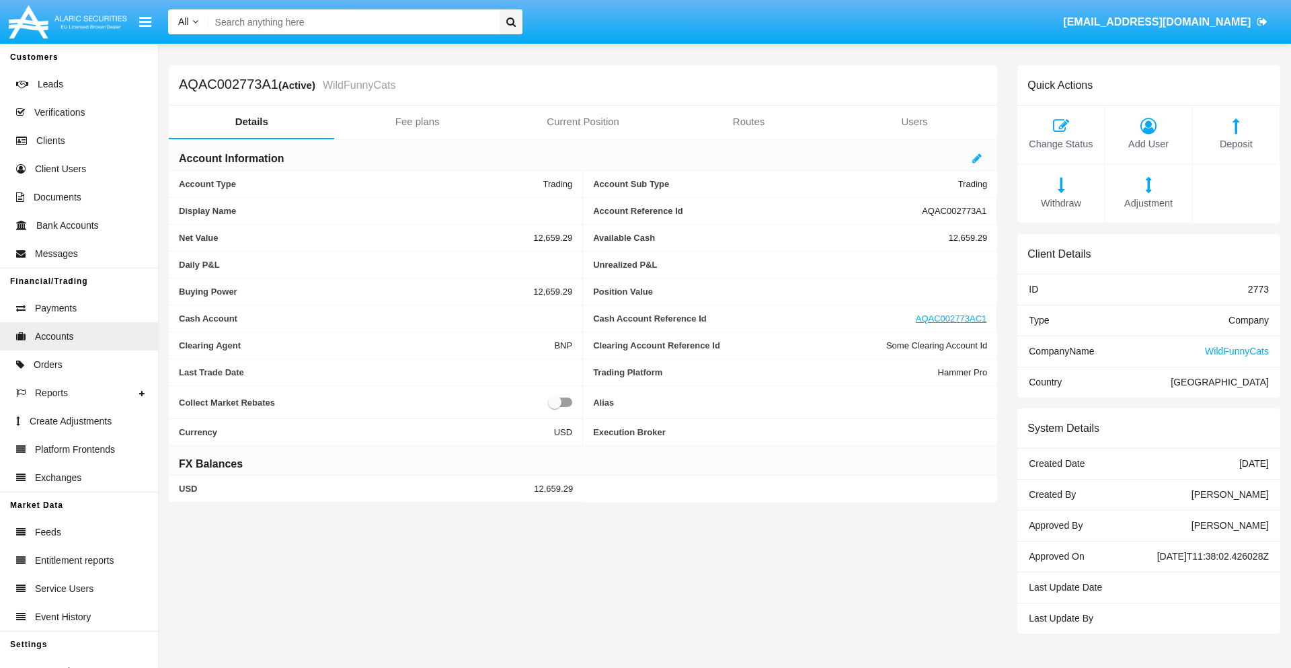
click at [1060, 203] on span "Withdraw" at bounding box center [1060, 203] width 73 height 15
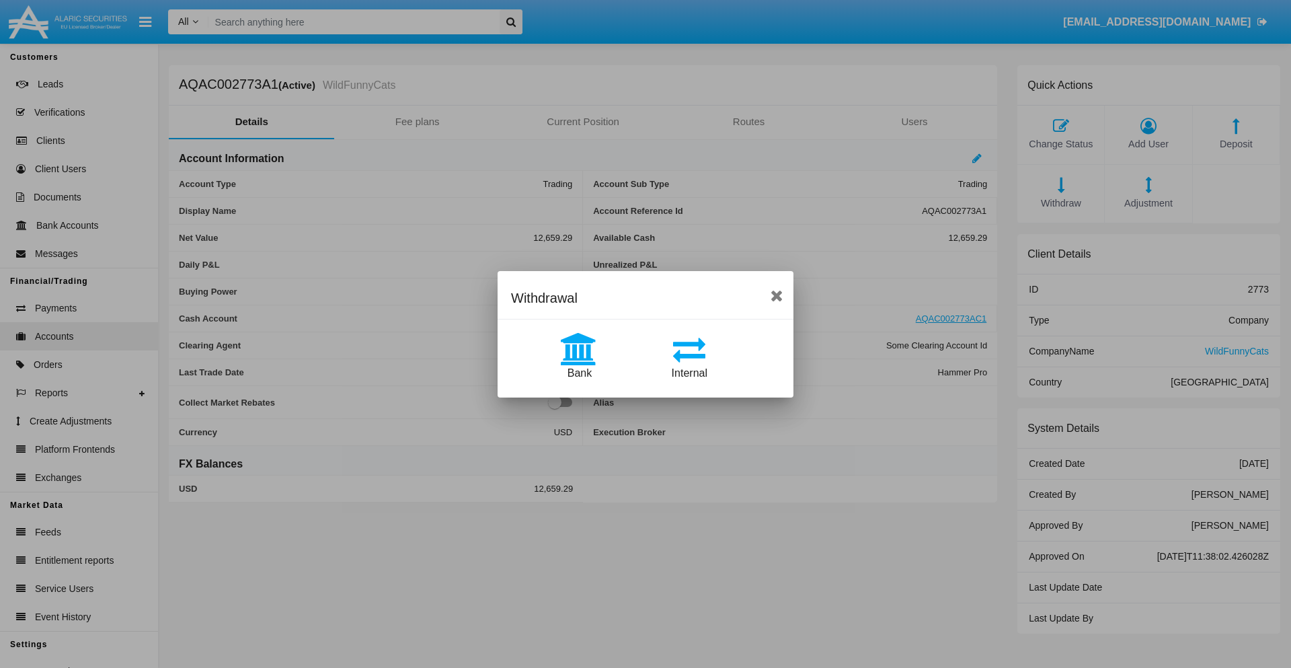
click at [579, 372] on span "Bank" at bounding box center [579, 372] width 24 height 11
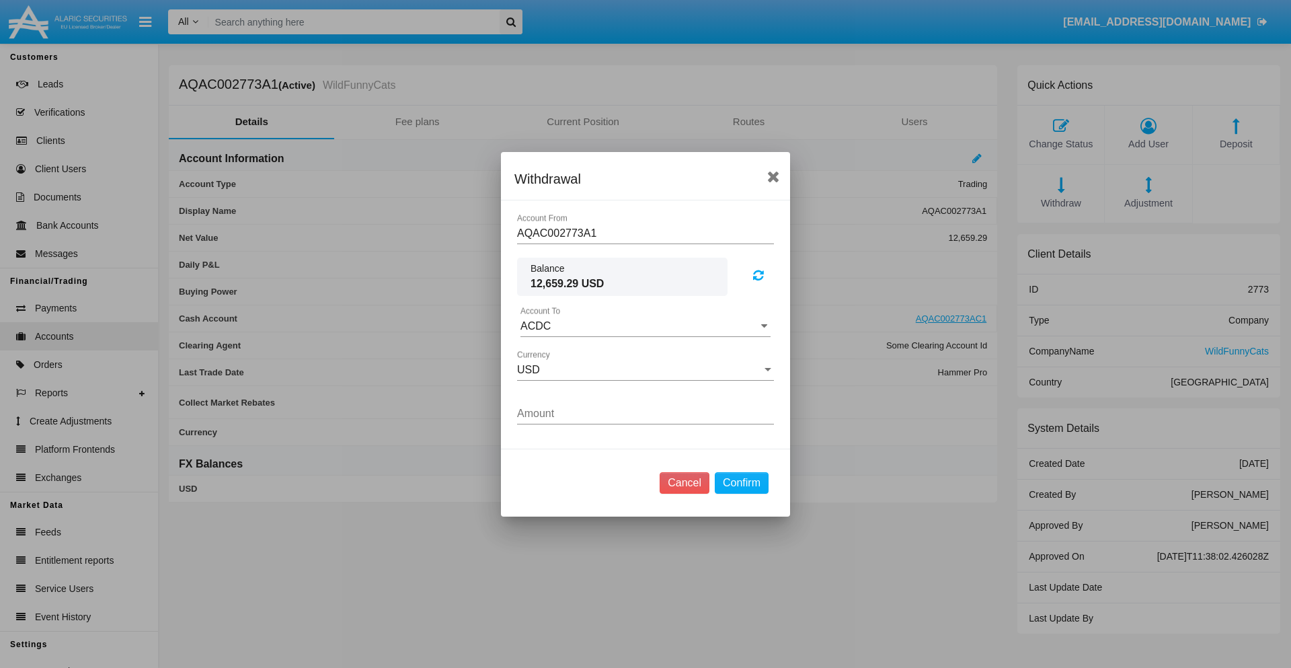
click at [645, 325] on input "ACDC" at bounding box center [645, 326] width 250 height 12
click at [549, 352] on span "ACDC" at bounding box center [549, 352] width 30 height 11
type input "ACDC"
type input "20.84"
click at [741, 482] on button "Confirm" at bounding box center [742, 483] width 54 height 22
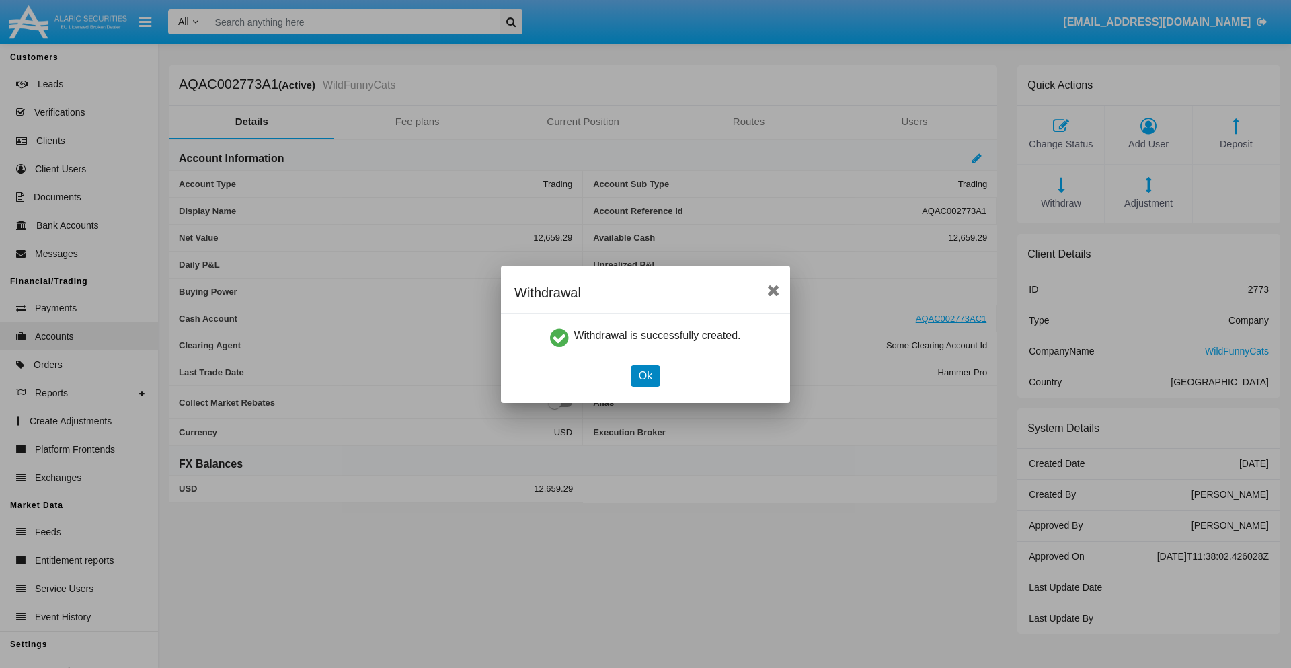
click at [645, 375] on button "Ok" at bounding box center [646, 376] width 30 height 22
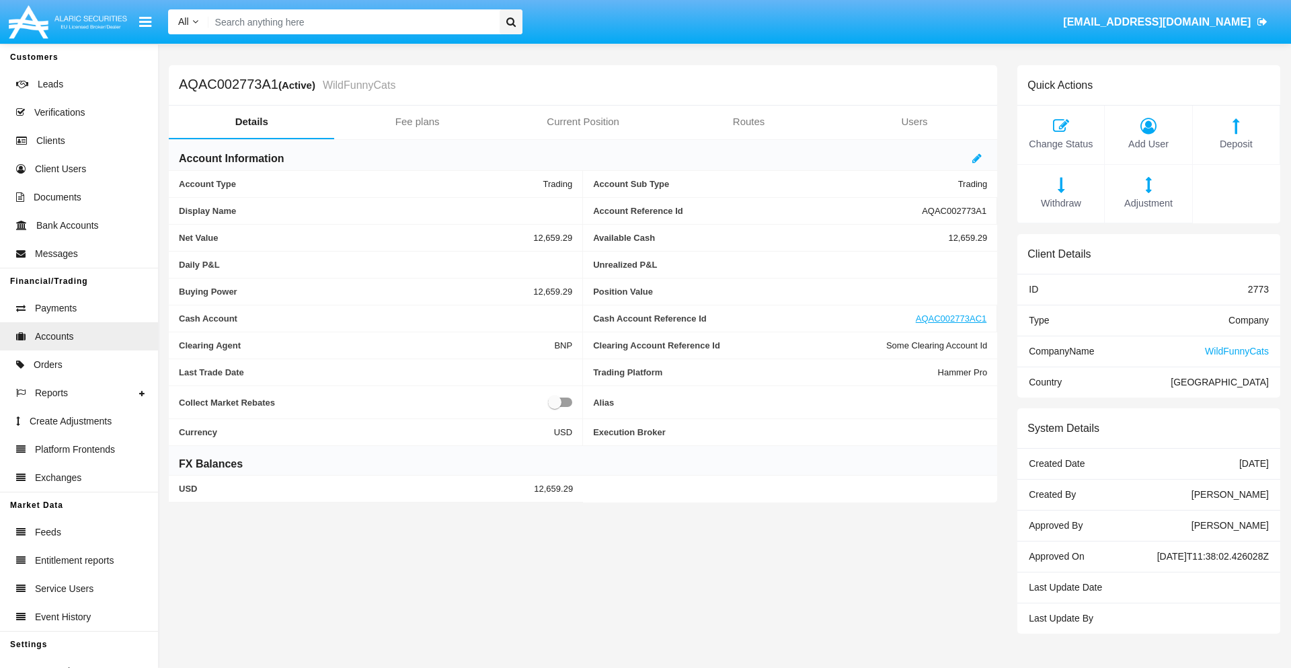
click at [1148, 203] on span "Adjustment" at bounding box center [1147, 203] width 73 height 15
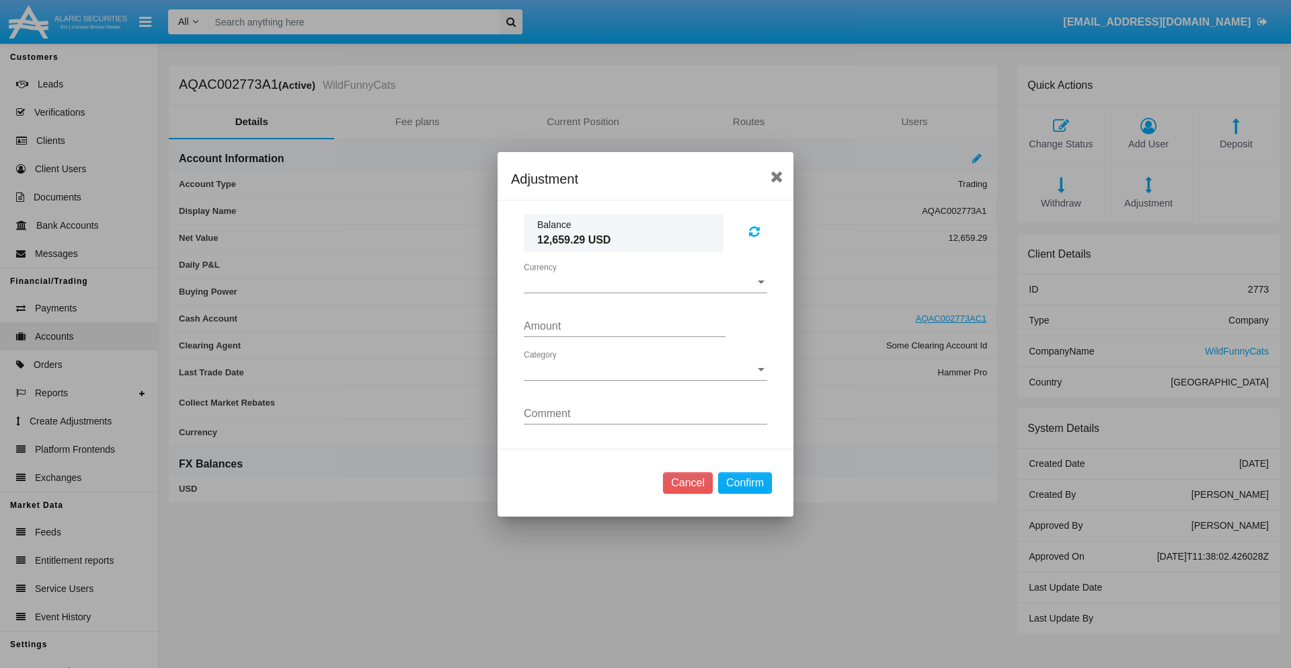
click at [645, 282] on span "Currency" at bounding box center [639, 282] width 231 height 12
click at [645, 292] on span "USD" at bounding box center [645, 292] width 243 height 32
click at [645, 369] on span "Category" at bounding box center [639, 370] width 231 height 12
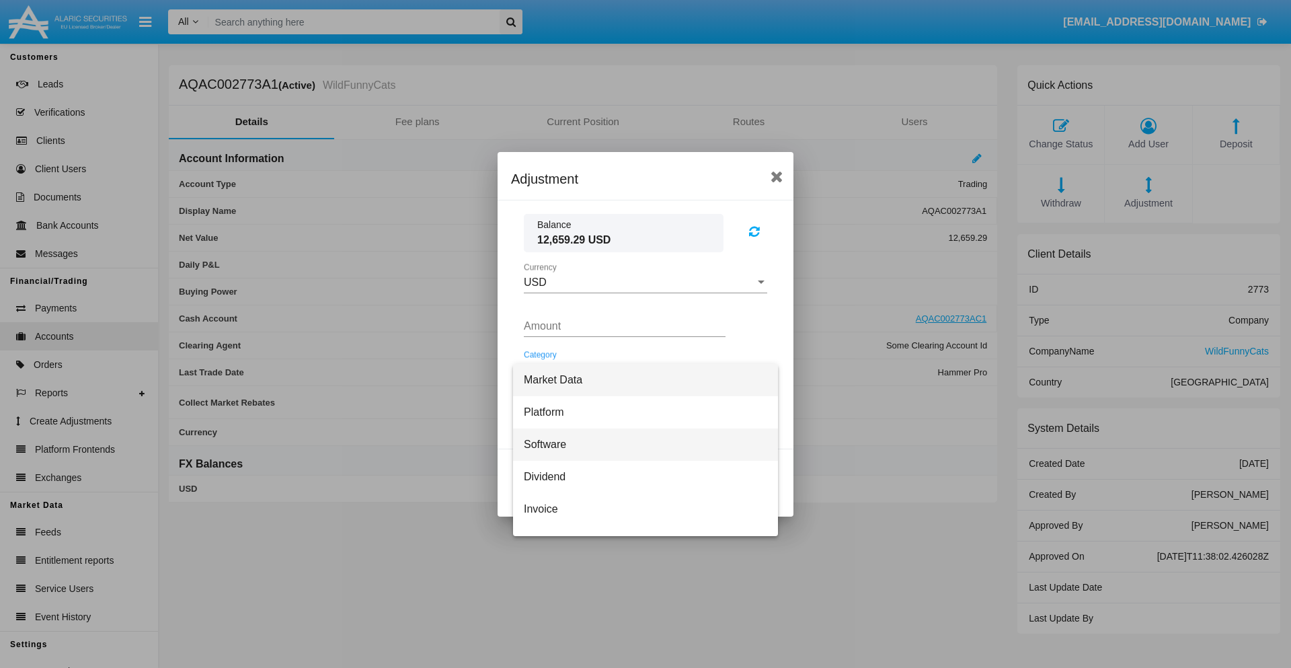
click at [640, 444] on span "Software" at bounding box center [645, 444] width 243 height 32
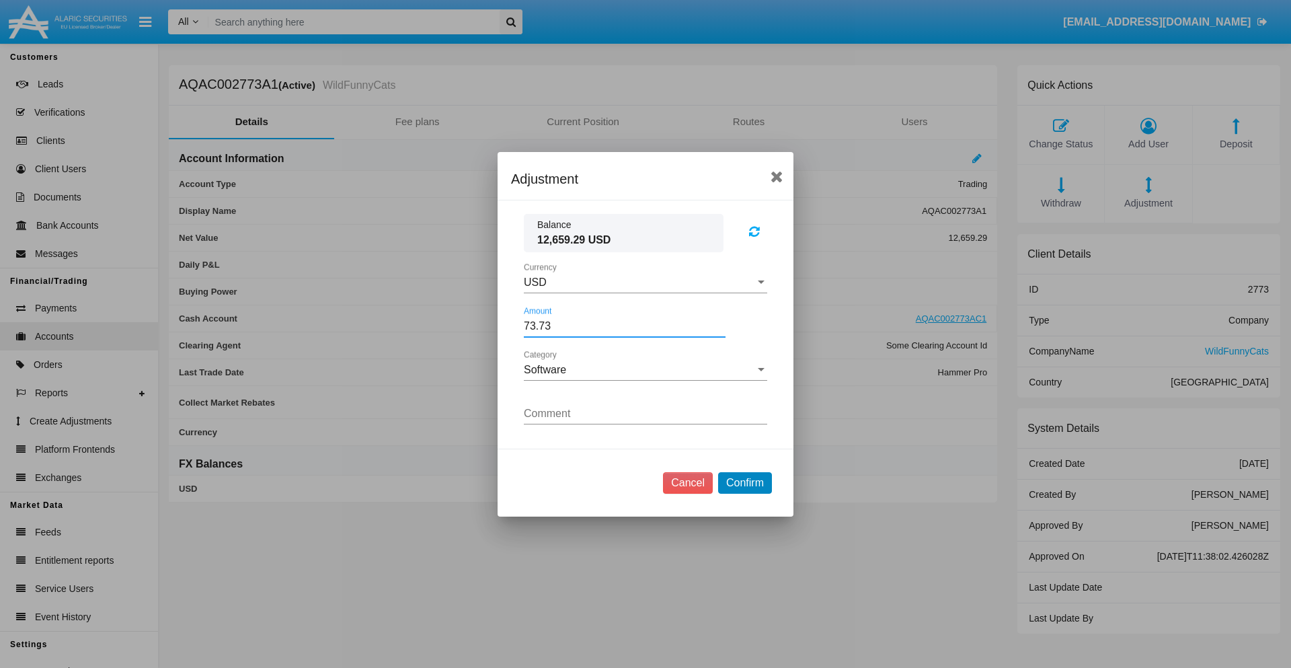
click at [744, 482] on button "Confirm" at bounding box center [745, 483] width 54 height 22
type input "73.7300"
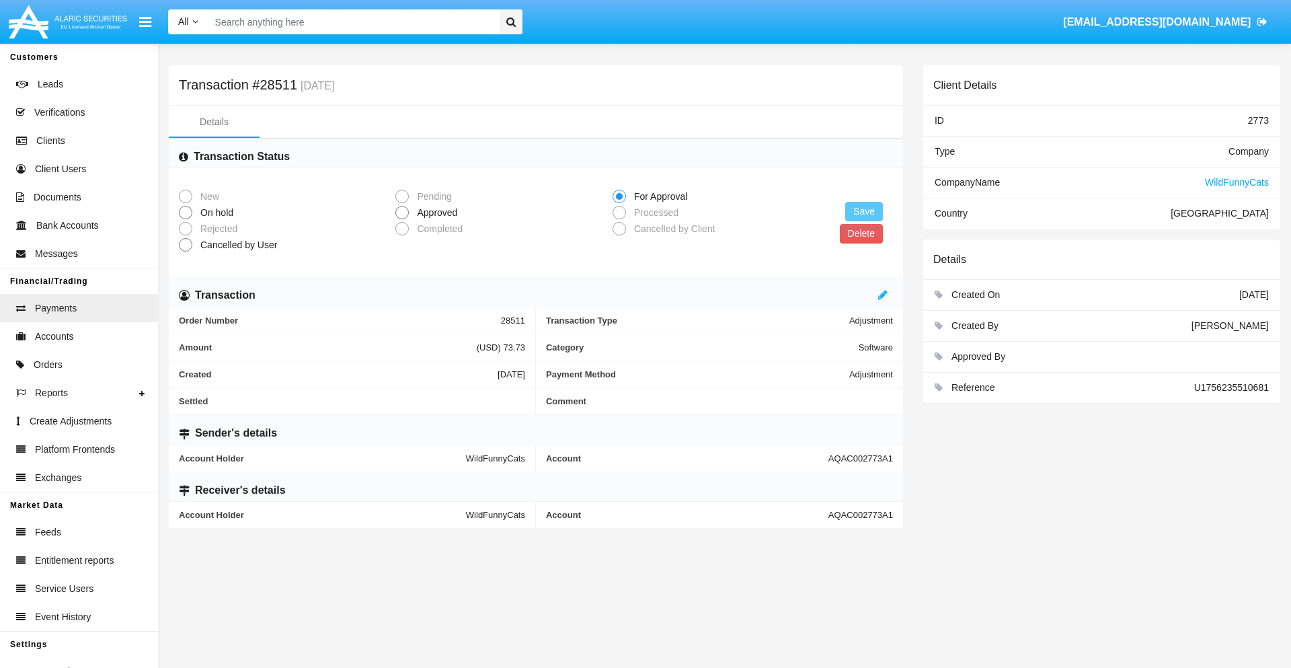
click at [434, 212] on span "Approved" at bounding box center [435, 213] width 52 height 14
click at [402, 219] on input "Approved" at bounding box center [401, 219] width 1 height 1
radio input "true"
click at [864, 211] on button "Save" at bounding box center [864, 211] width 38 height 19
click at [860, 233] on button "Delete" at bounding box center [861, 233] width 43 height 19
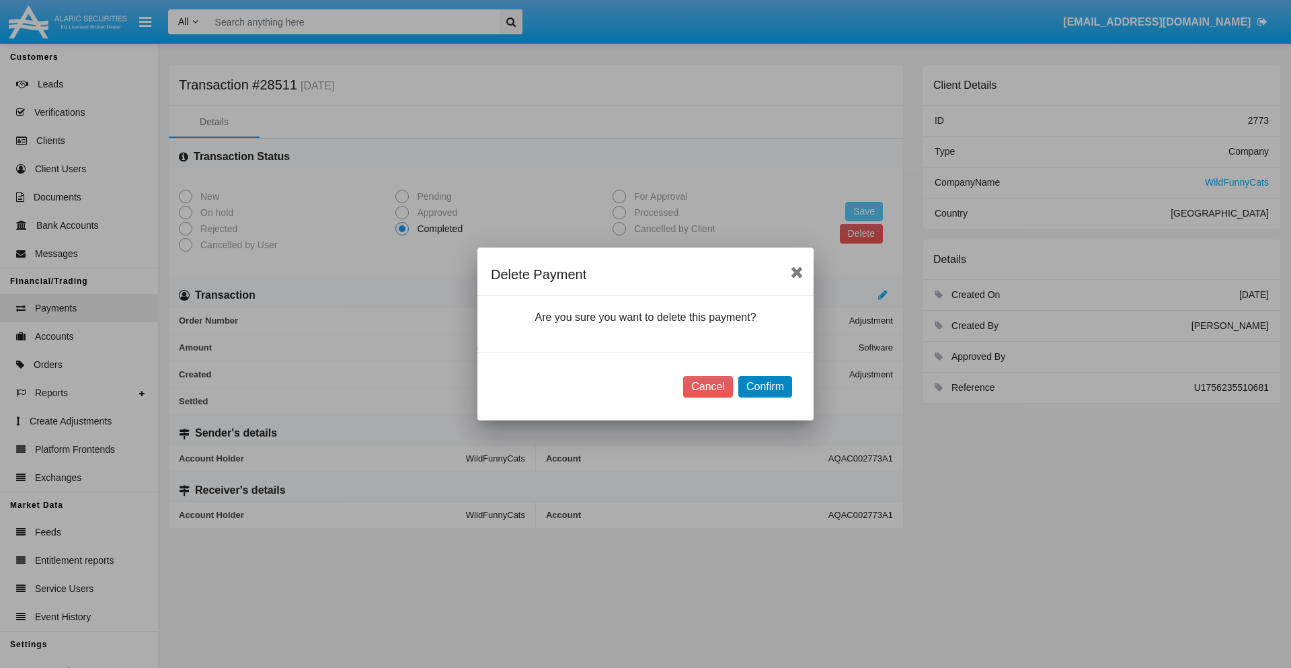
click at [764, 387] on button "Confirm" at bounding box center [765, 387] width 54 height 22
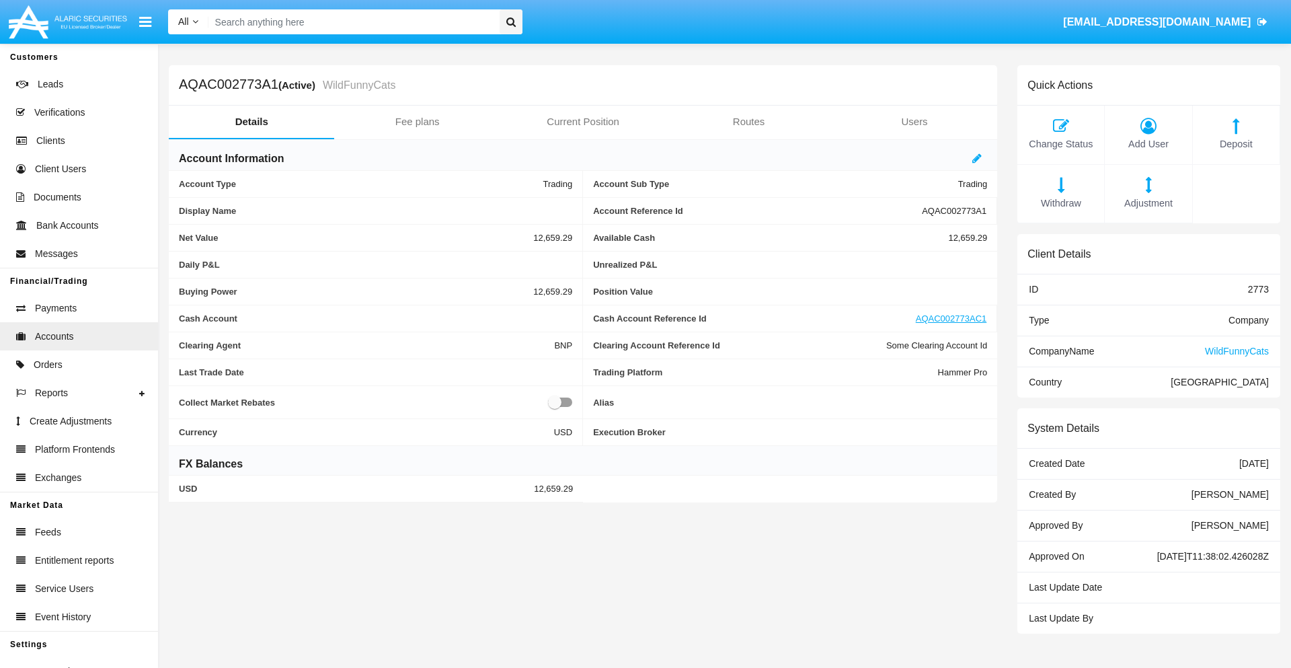
click at [1236, 144] on span "Deposit" at bounding box center [1235, 144] width 73 height 15
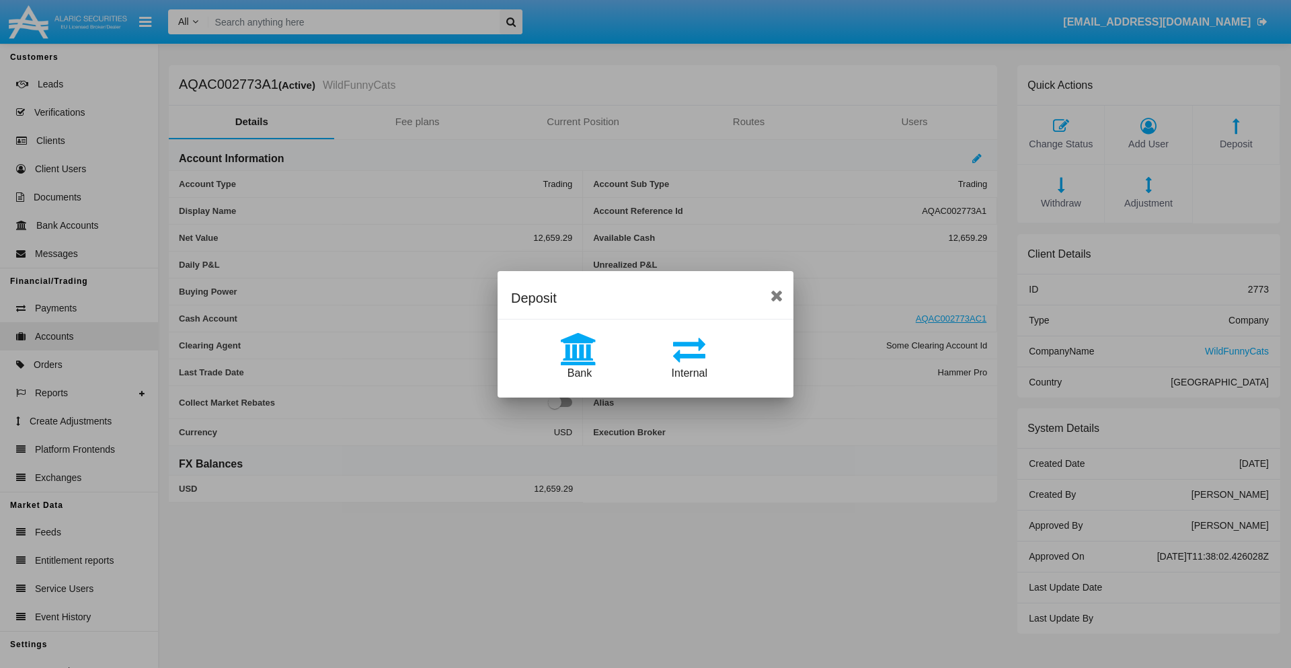
click at [579, 372] on span "Bank" at bounding box center [579, 372] width 24 height 11
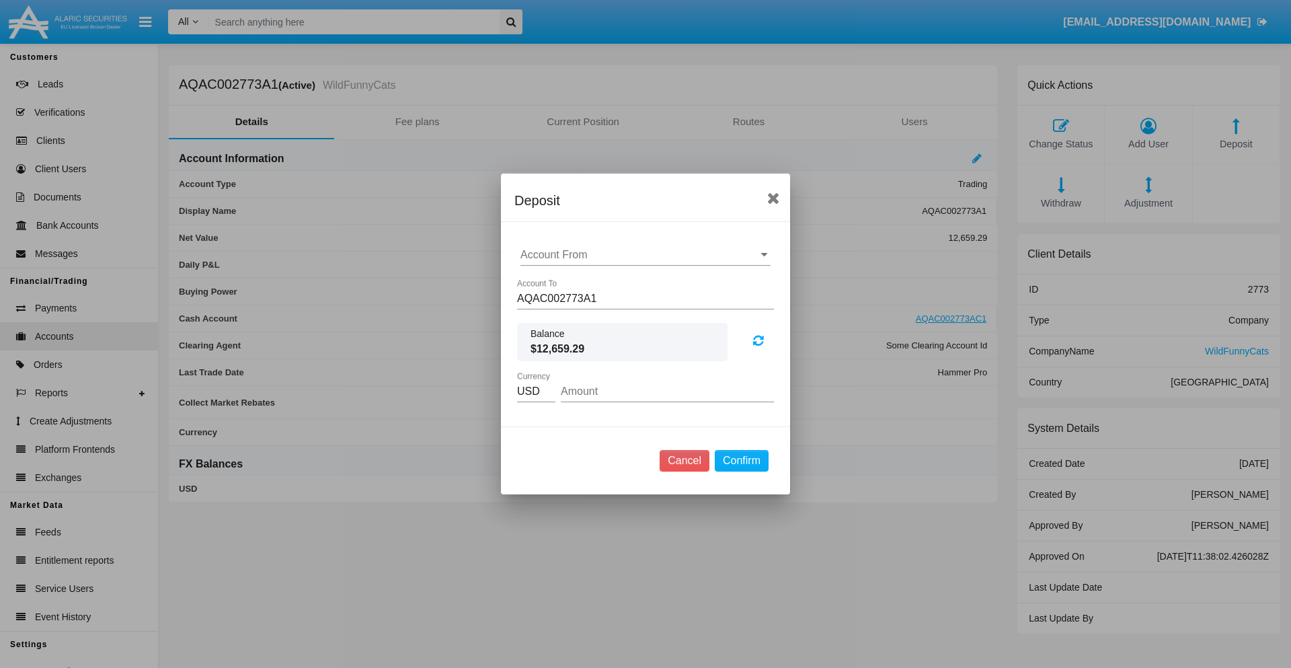
click at [645, 255] on input "Account From" at bounding box center [645, 255] width 250 height 12
click at [549, 281] on span "ACDC" at bounding box center [549, 281] width 30 height 11
type input "ACDC"
type input "44.91"
click at [741, 460] on button "Confirm" at bounding box center [742, 461] width 54 height 22
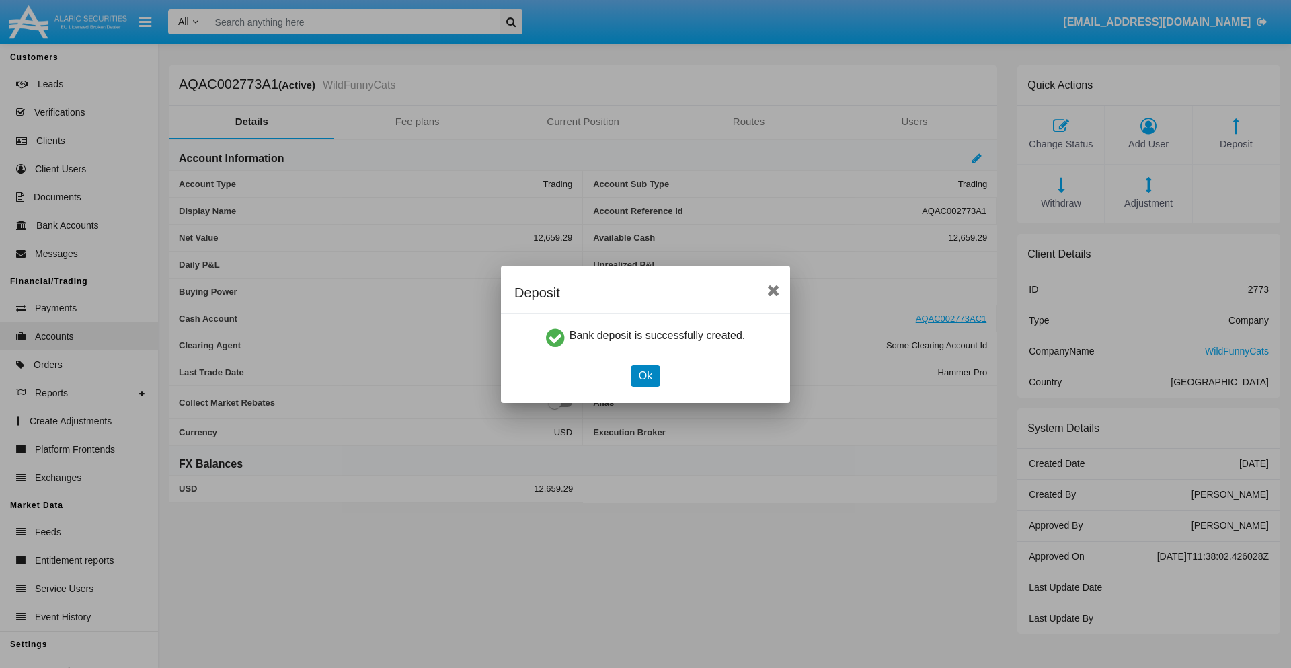
click at [645, 375] on button "Ok" at bounding box center [646, 376] width 30 height 22
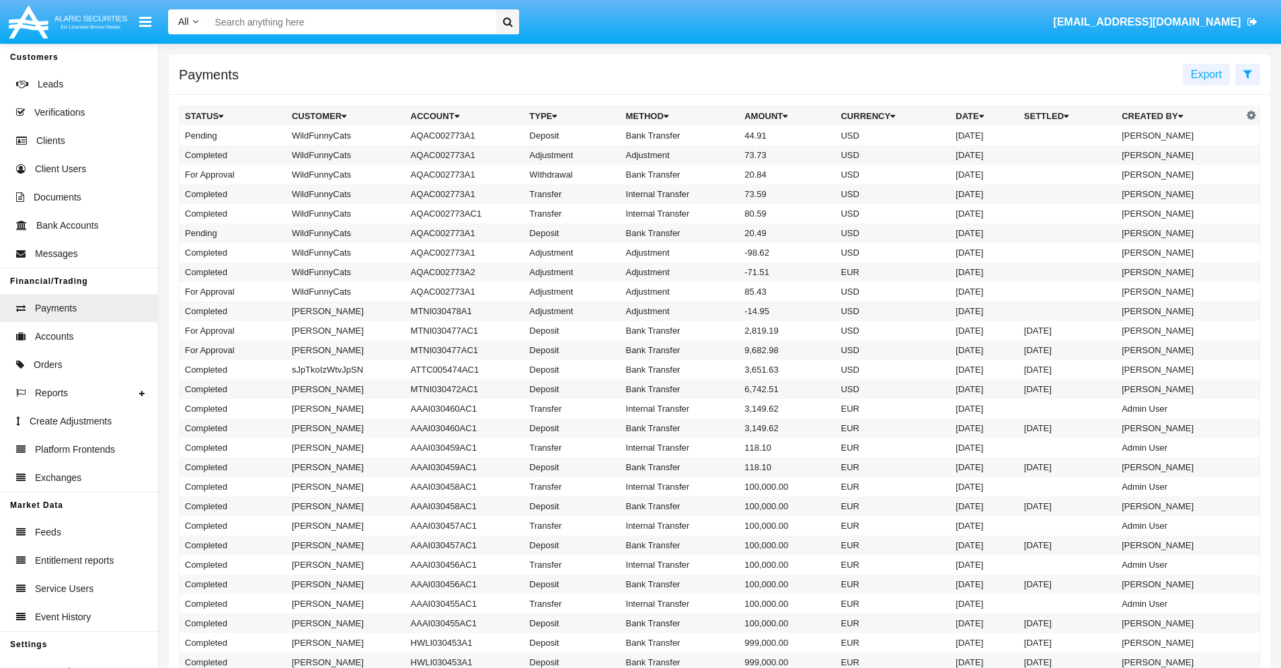
click at [719, 135] on td "Bank Transfer" at bounding box center [679, 135] width 119 height 19
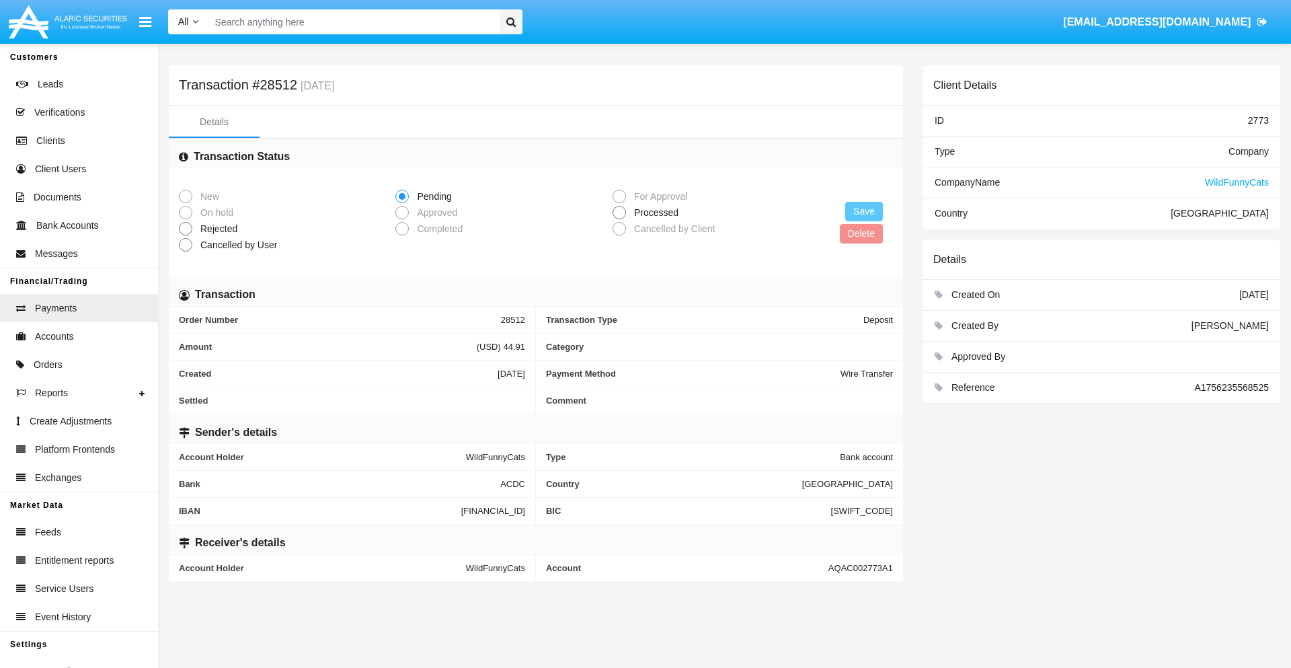
click at [653, 212] on span "Processed" at bounding box center [654, 213] width 56 height 14
click at [619, 219] on input "Processed" at bounding box center [618, 219] width 1 height 1
radio input "true"
click at [864, 211] on button "Save" at bounding box center [864, 211] width 38 height 19
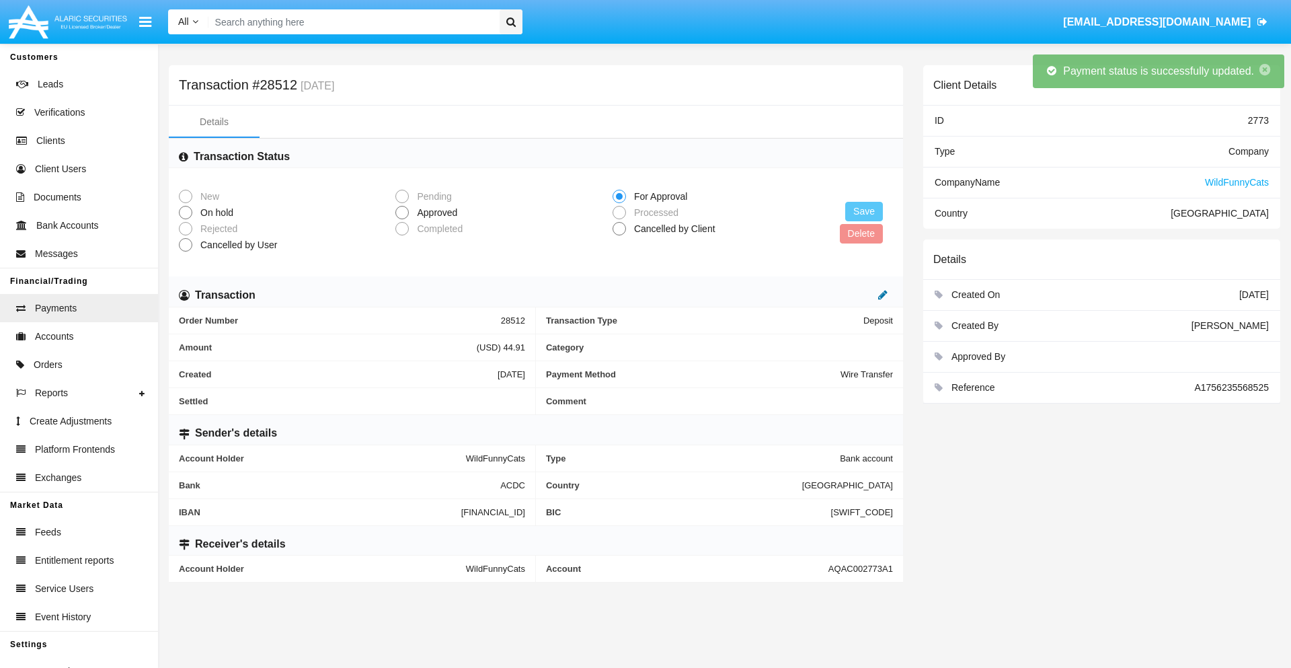
click at [883, 294] on icon at bounding box center [882, 294] width 9 height 11
type input "36.82"
click at [869, 294] on icon at bounding box center [868, 294] width 9 height 11
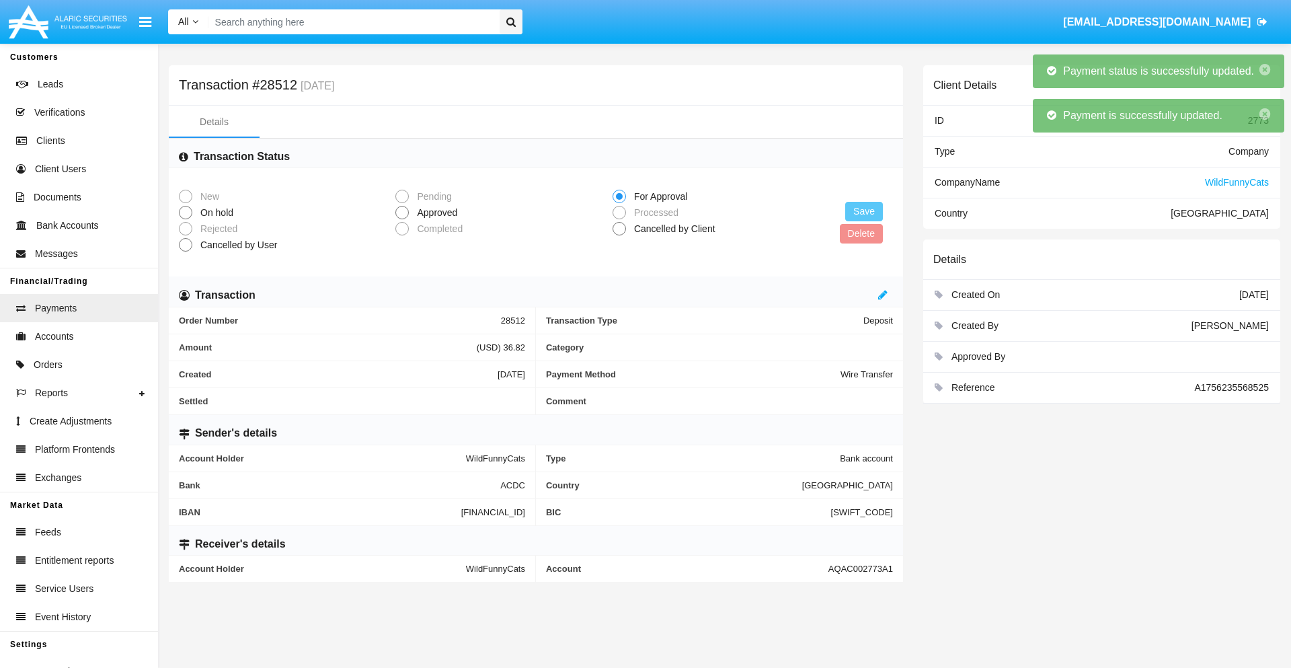
click at [434, 212] on span "Approved" at bounding box center [435, 213] width 52 height 14
click at [402, 219] on input "Approved" at bounding box center [401, 219] width 1 height 1
radio input "true"
click at [864, 211] on button "Save" at bounding box center [864, 211] width 38 height 19
